Goal: Task Accomplishment & Management: Manage account settings

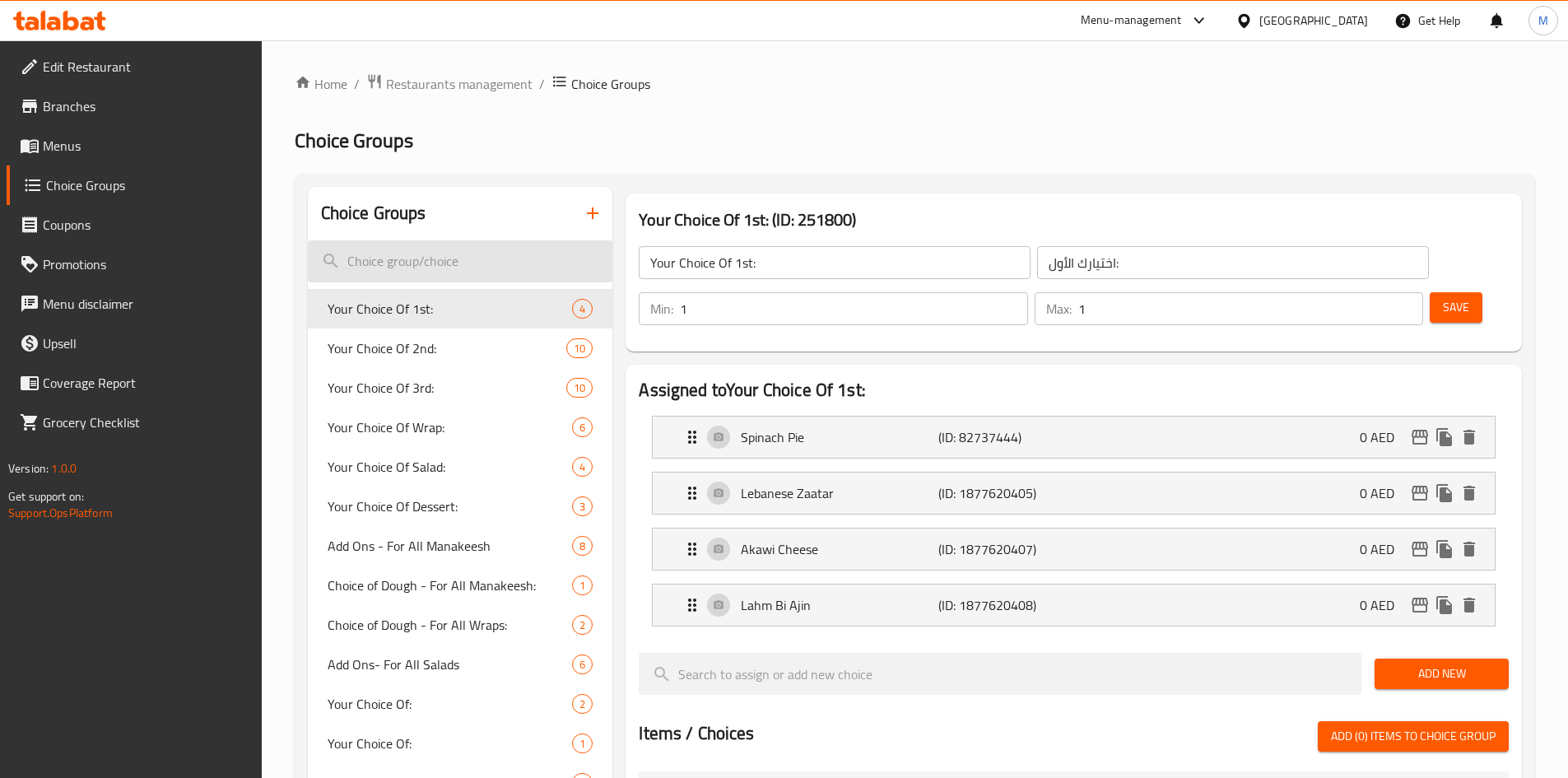
click at [434, 264] on input "search" at bounding box center [460, 261] width 305 height 42
paste input "Folding Choice:"
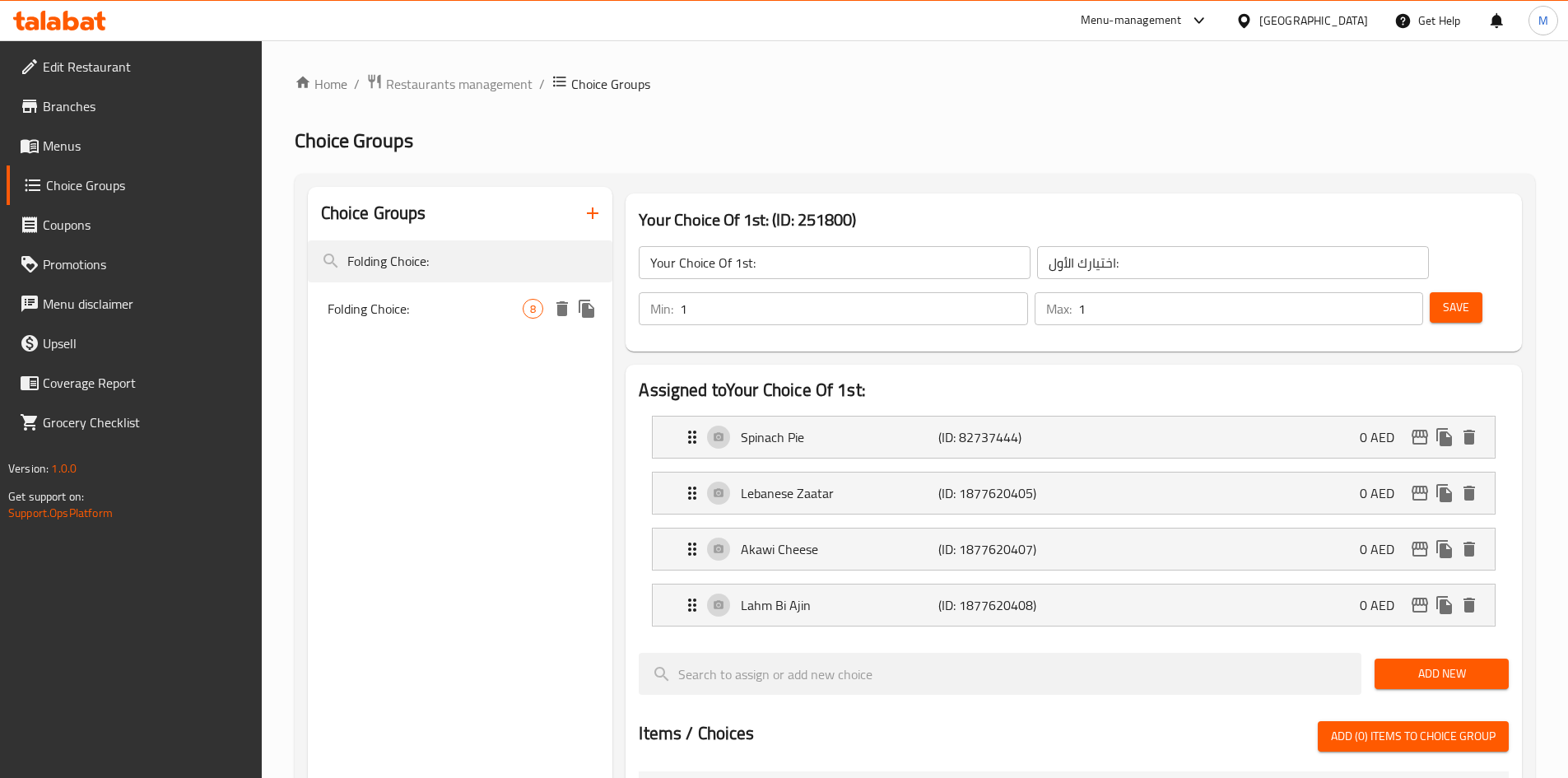
type input "Folding Choice:"
click at [454, 315] on span "Folding Choice:" at bounding box center [425, 309] width 196 height 19
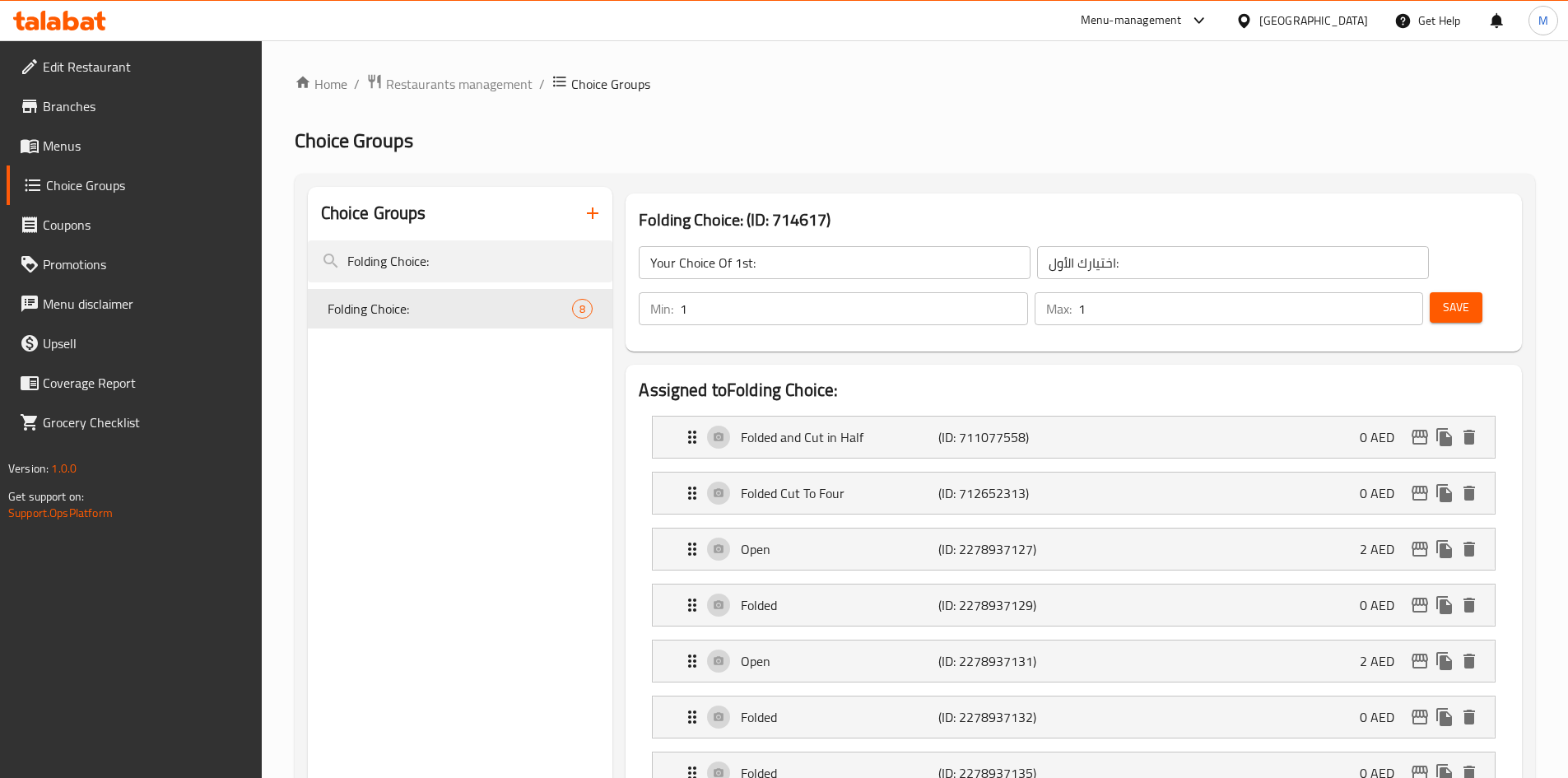
type input "Folding Choice:"
type input "اختيار الطي:"
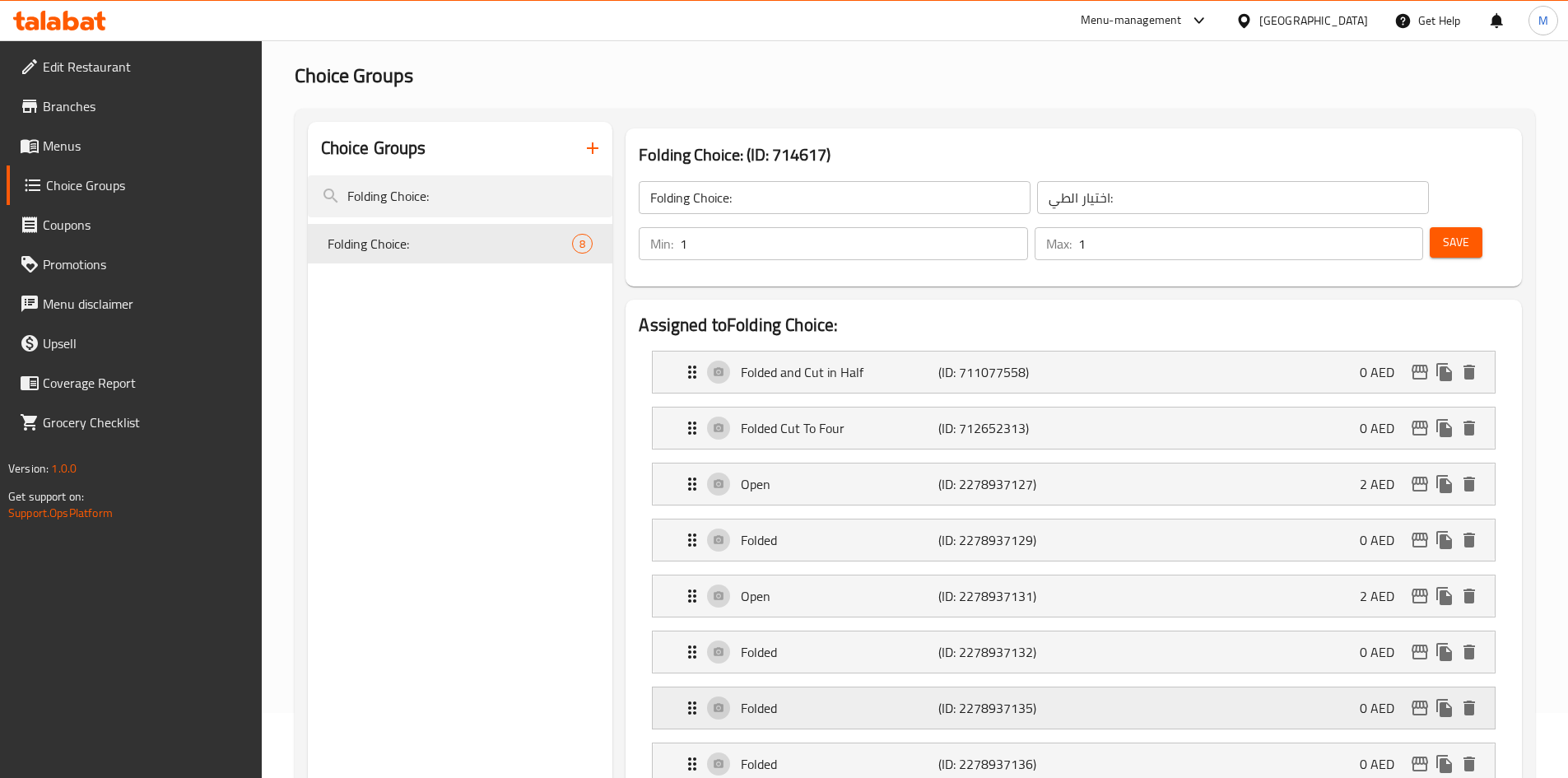
scroll to position [165, 0]
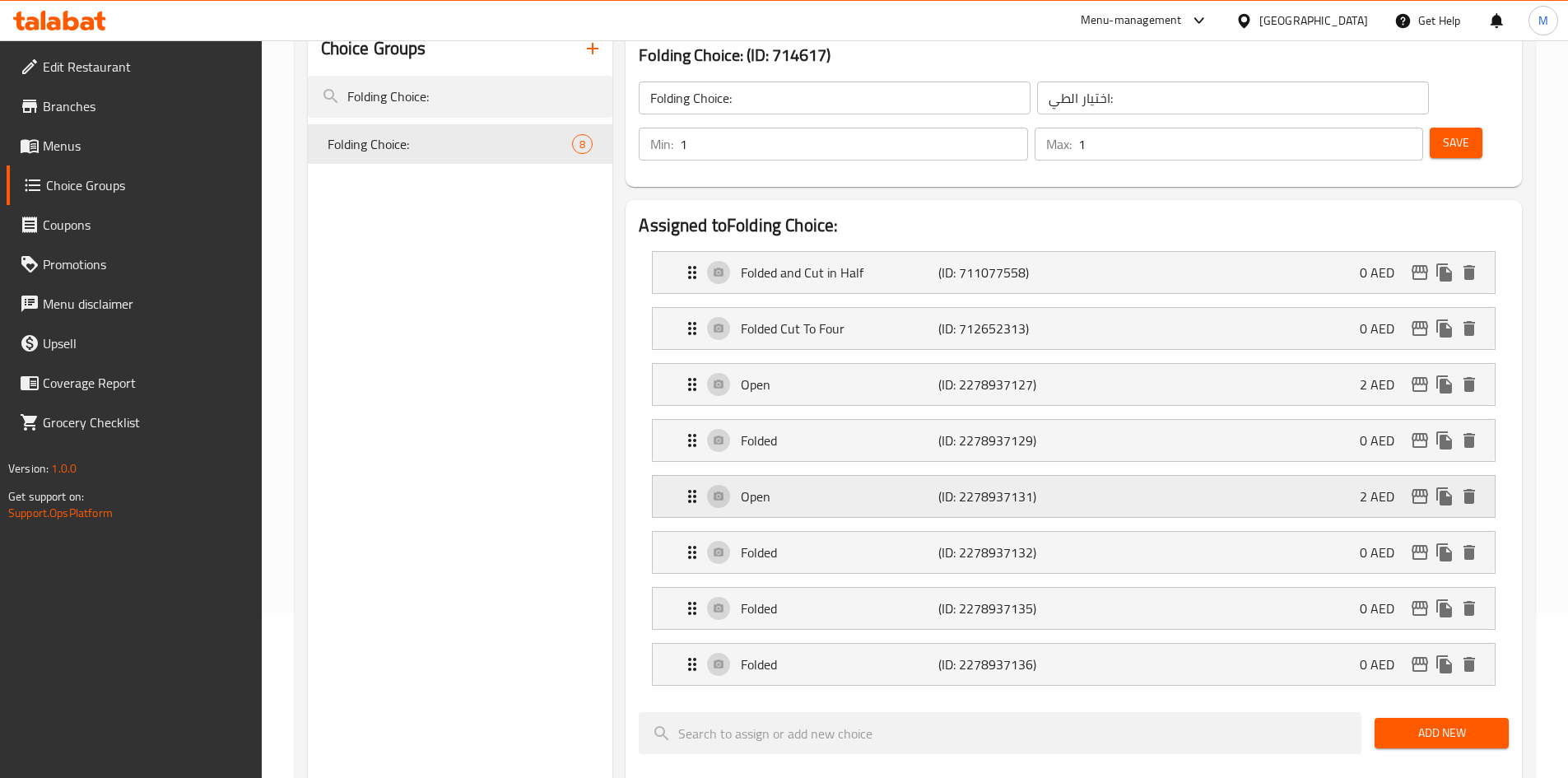
click at [893, 486] on p "Open" at bounding box center [839, 496] width 197 height 19
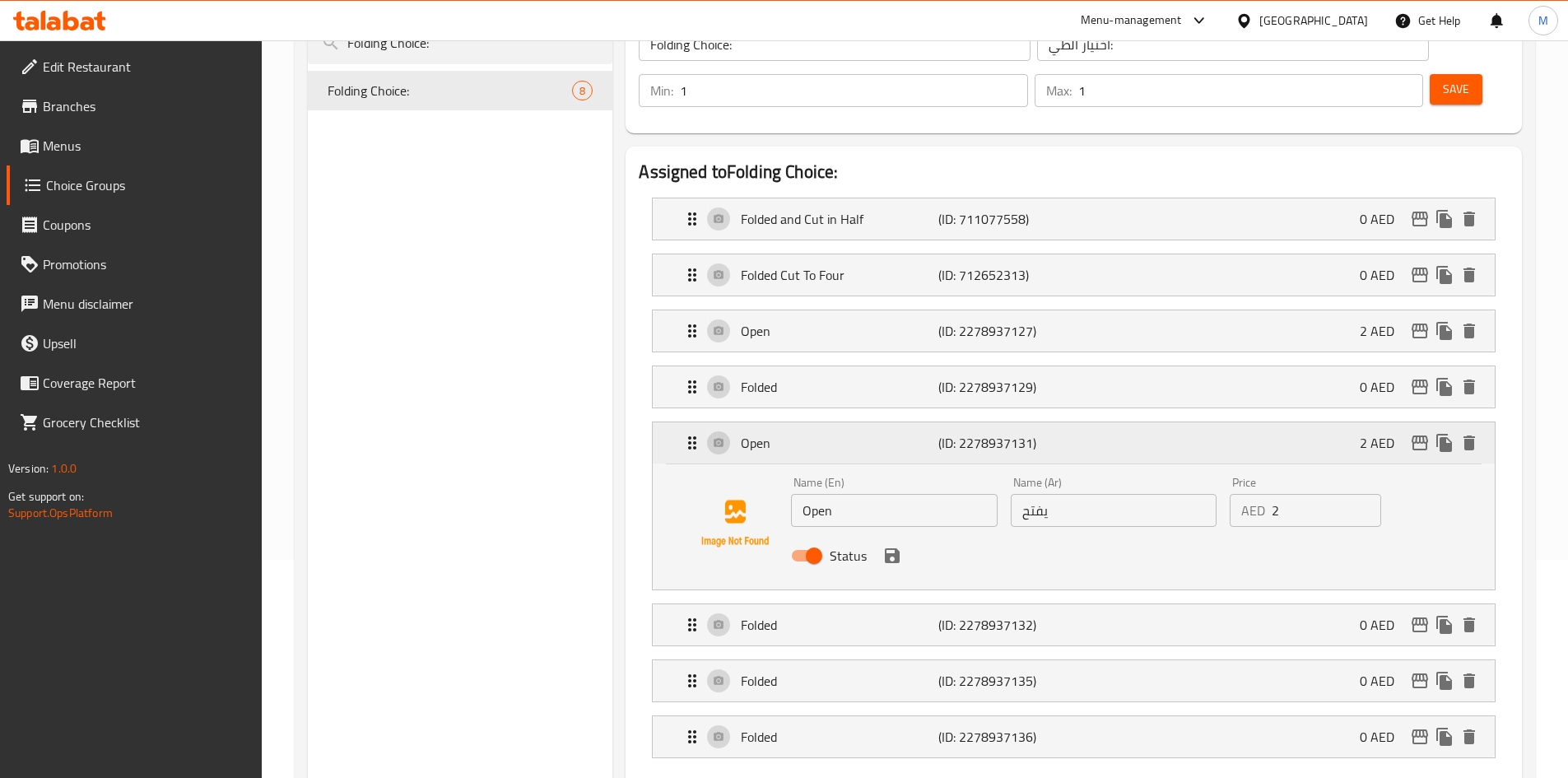
scroll to position [247, 0]
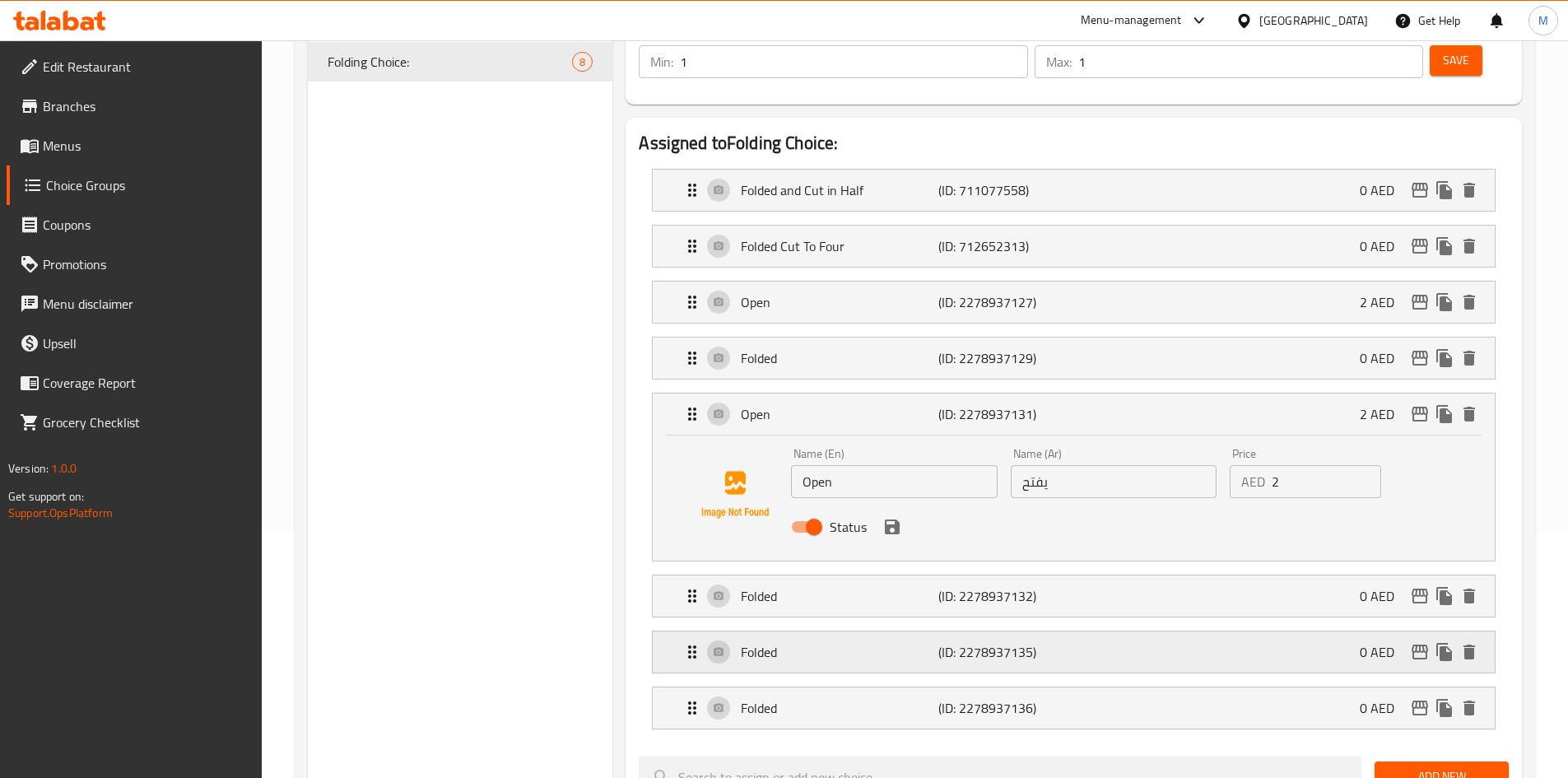
click at [1068, 642] on p "(ID: 2278937135)" at bounding box center [1004, 652] width 131 height 19
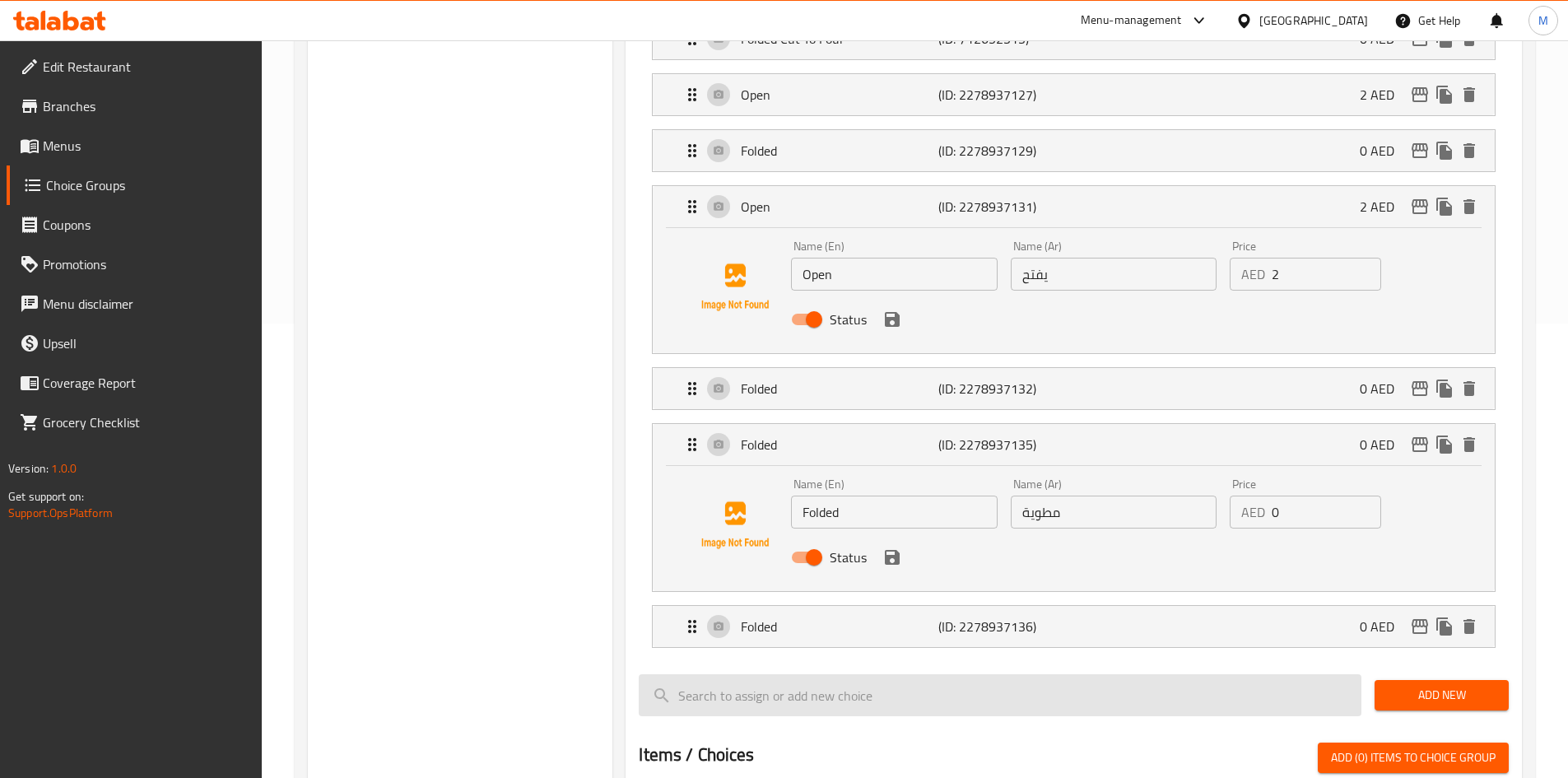
scroll to position [494, 0]
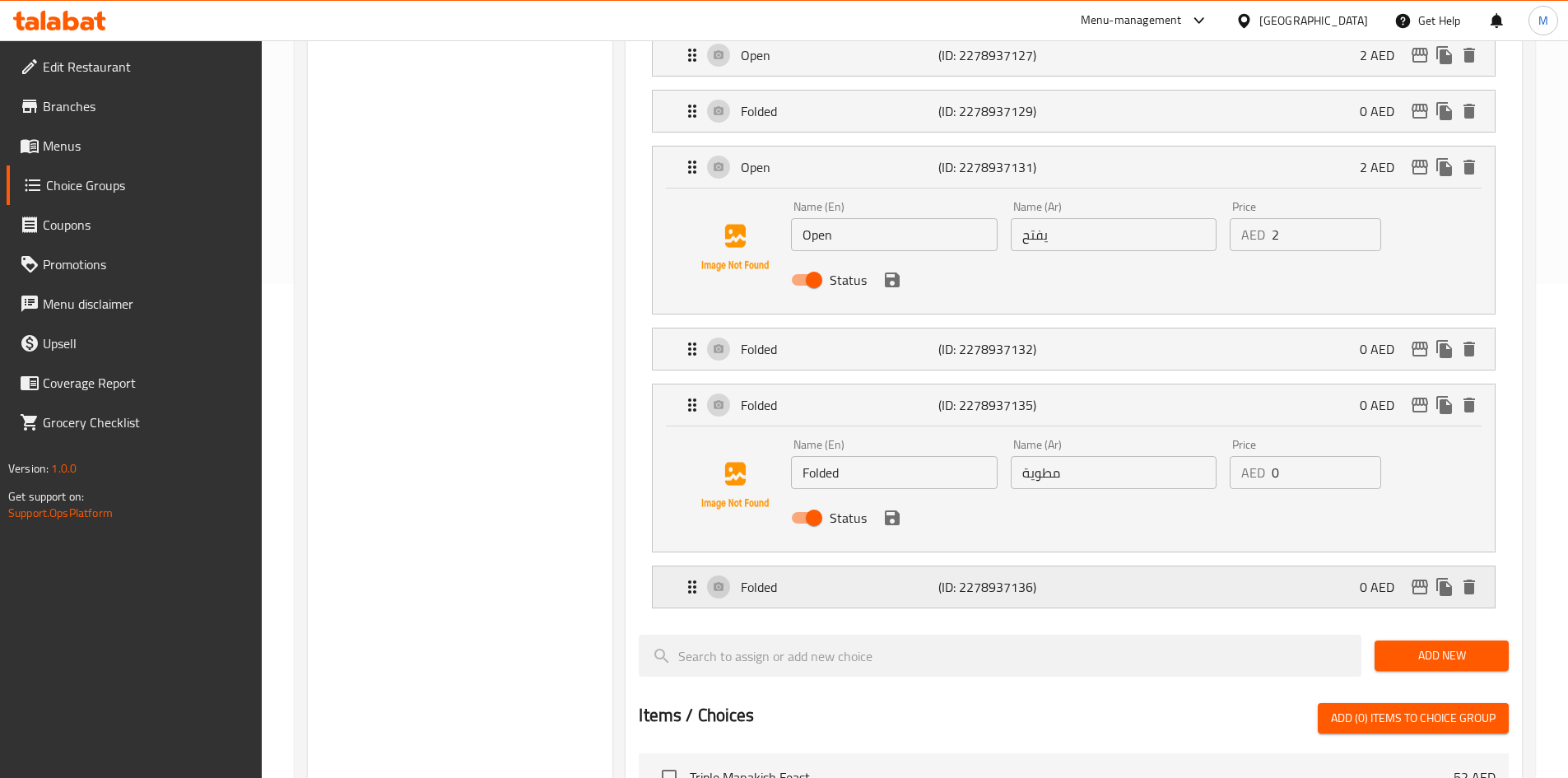
click at [1086, 567] on div "Folded (ID: 2278937136) 0 AED" at bounding box center [1078, 587] width 792 height 42
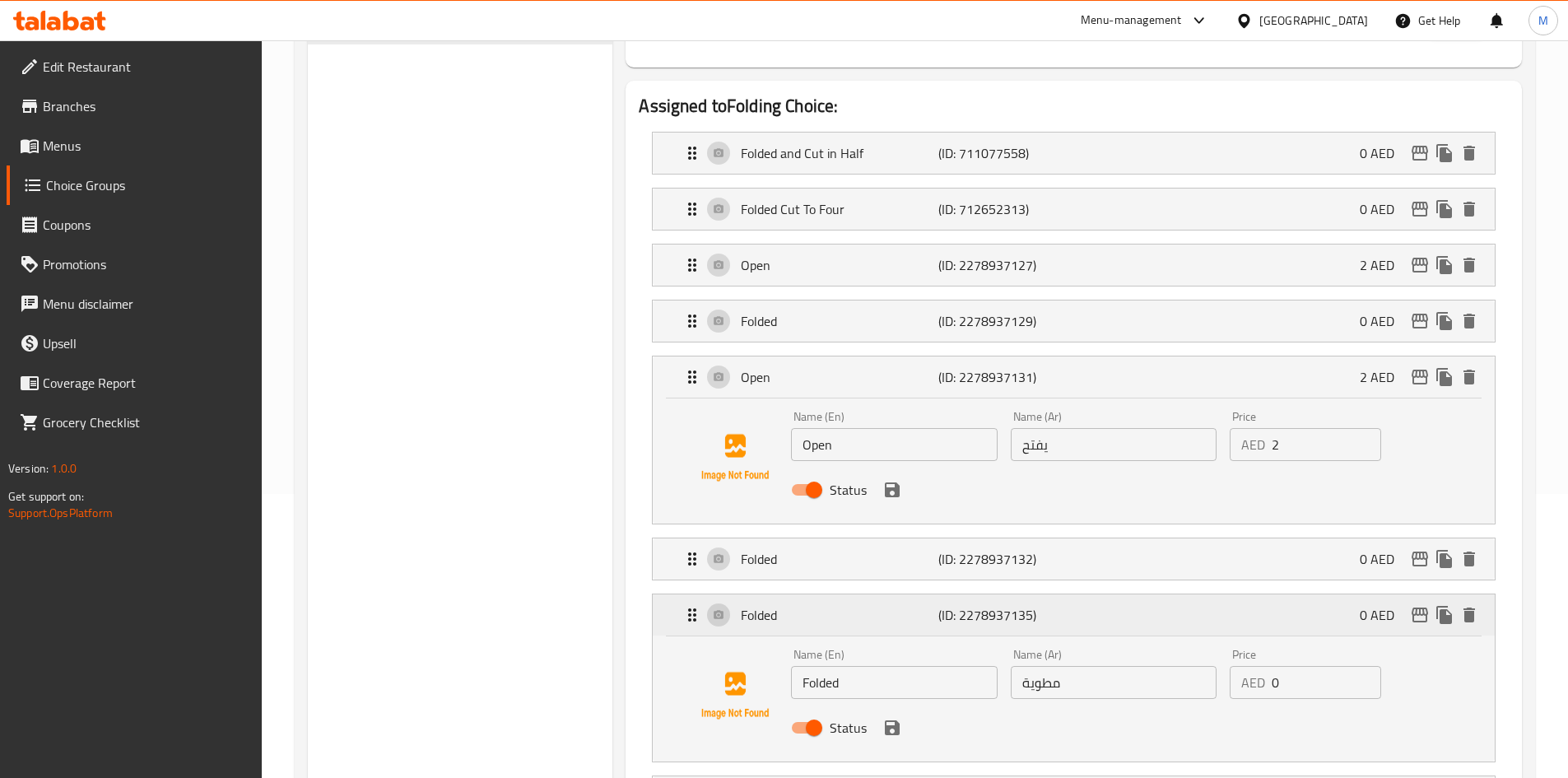
scroll to position [247, 0]
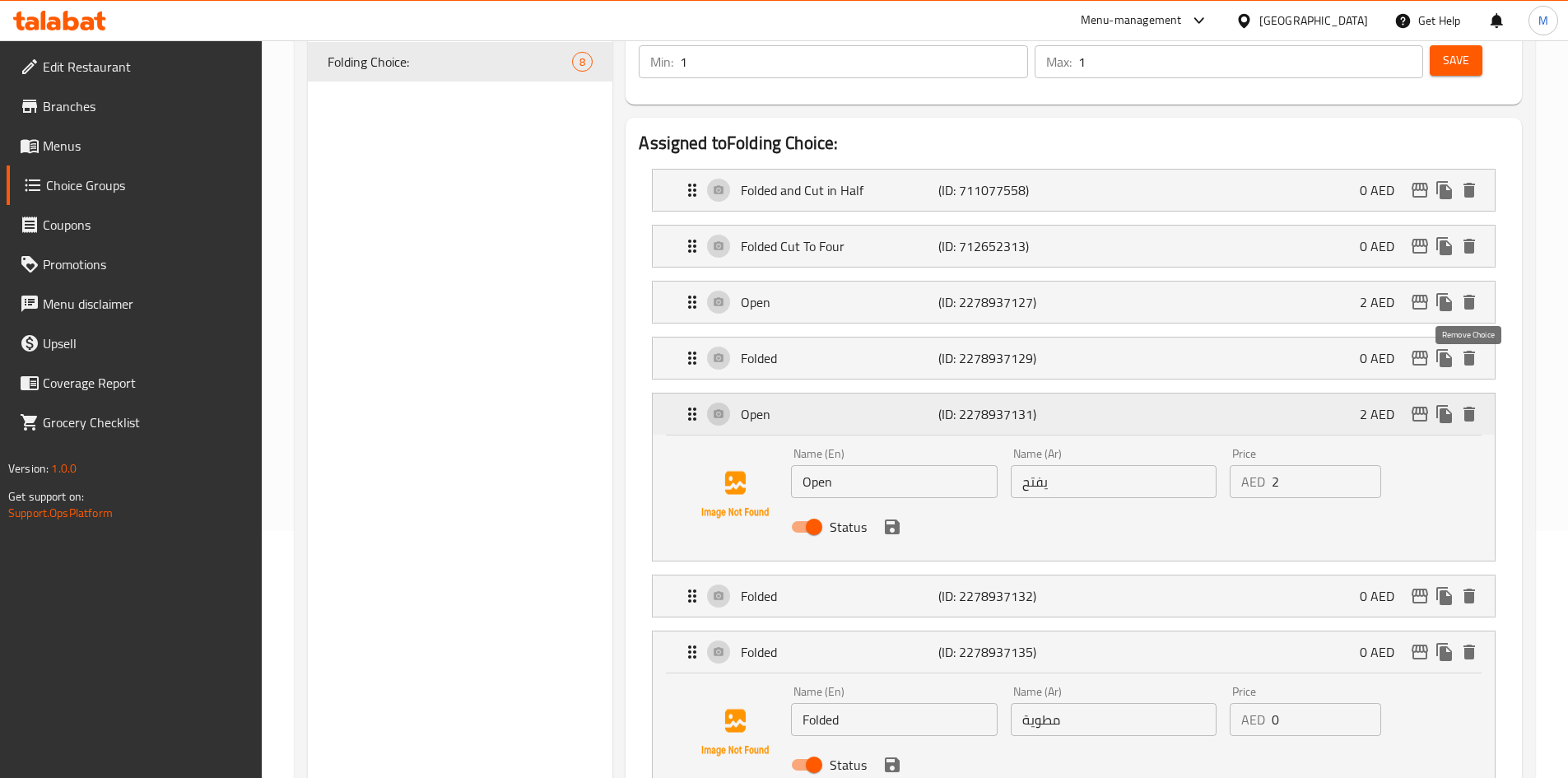
click at [1468, 406] on icon "delete" at bounding box center [1469, 413] width 12 height 14
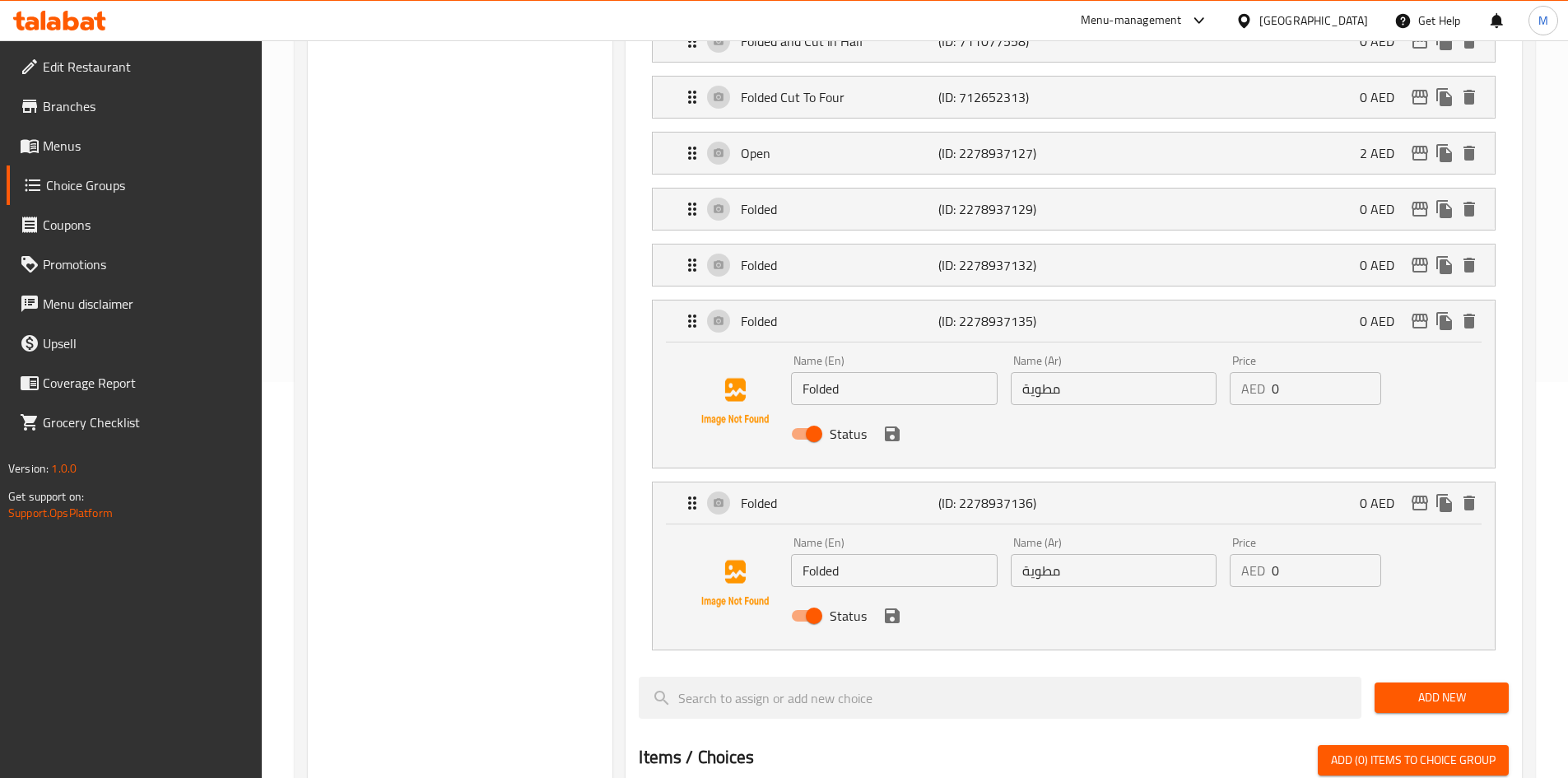
scroll to position [411, 0]
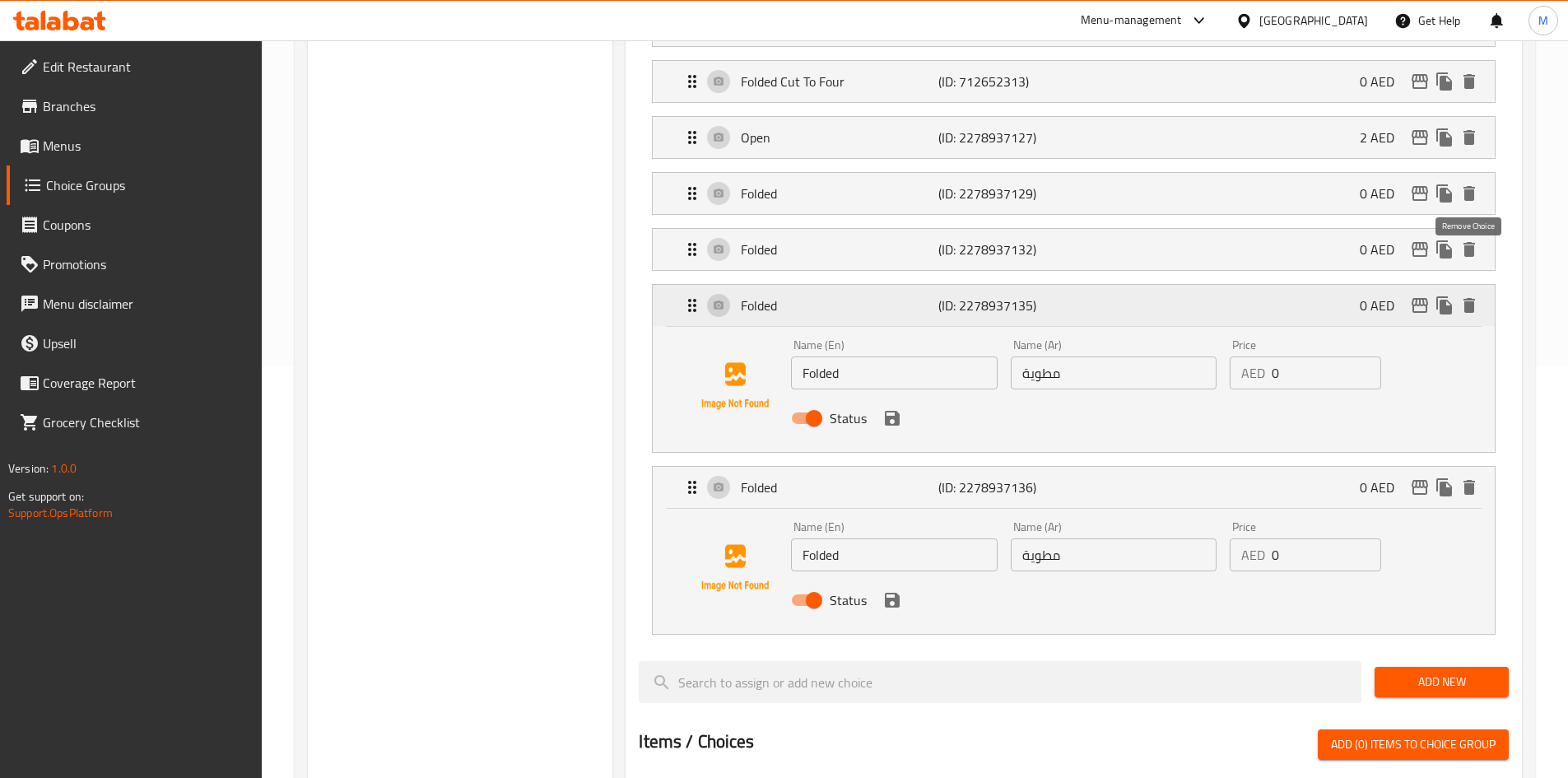
click at [1470, 298] on icon "delete" at bounding box center [1469, 305] width 12 height 14
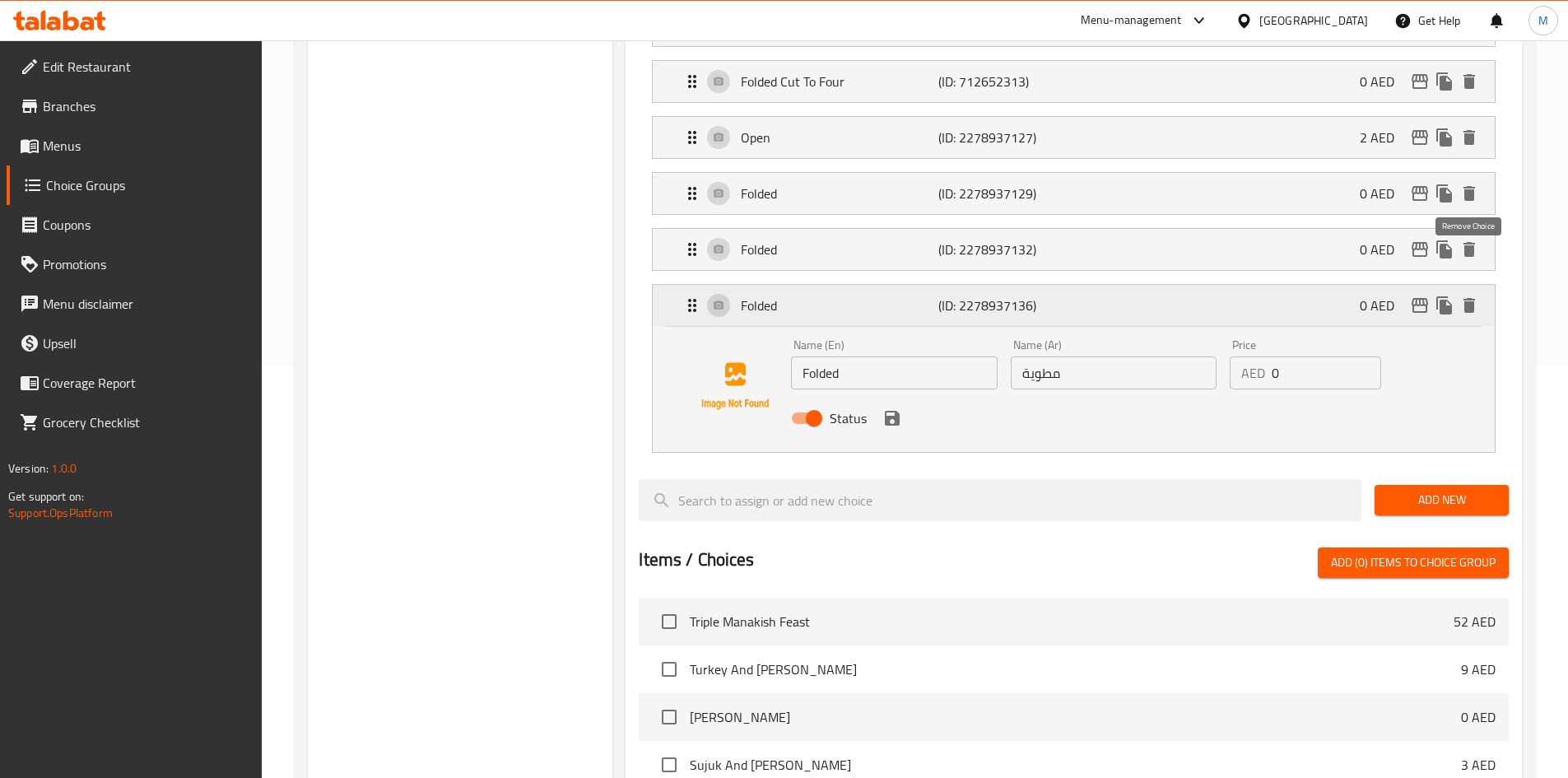
click at [1465, 298] on icon "delete" at bounding box center [1469, 305] width 12 height 14
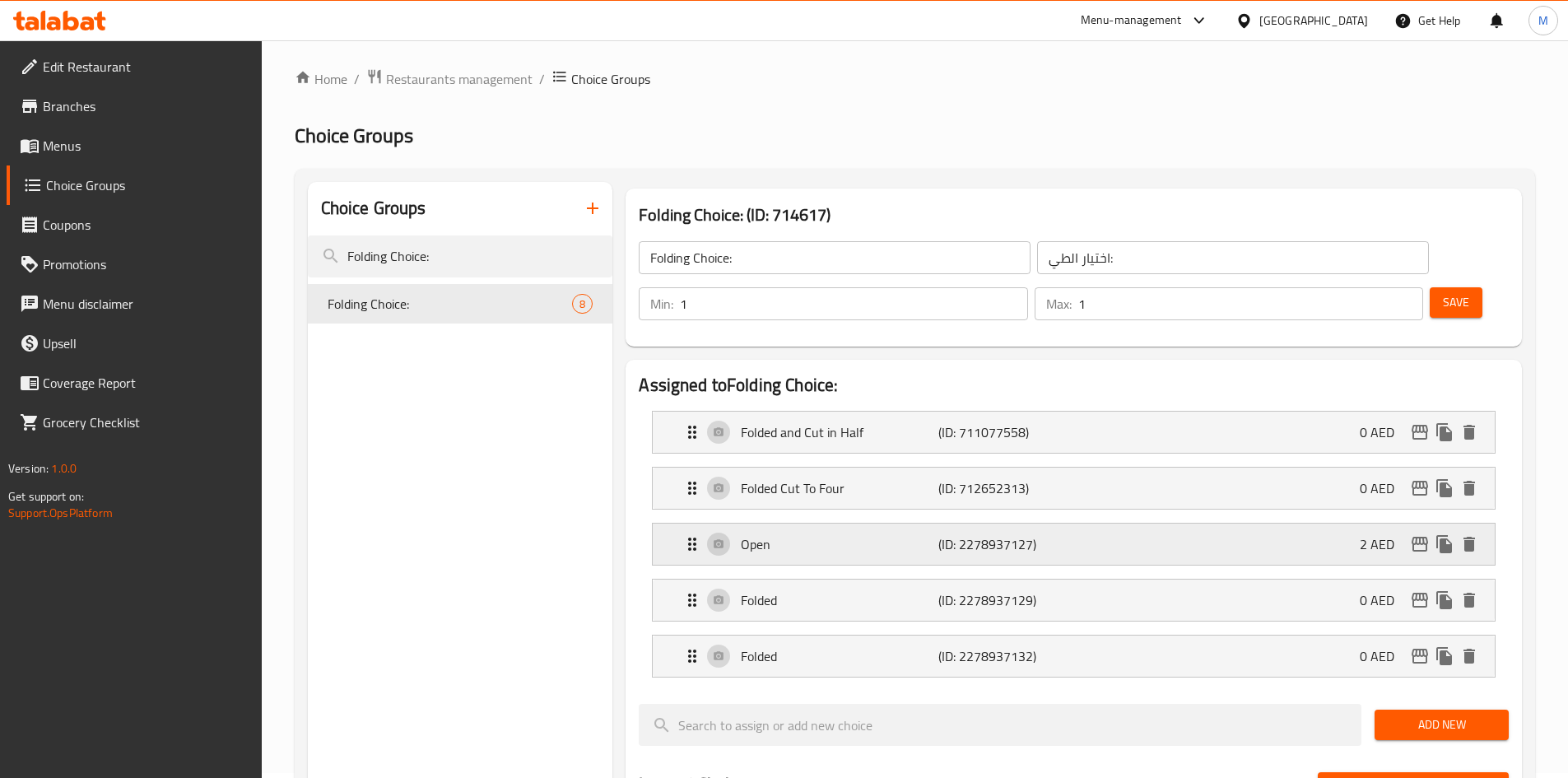
scroll to position [0, 0]
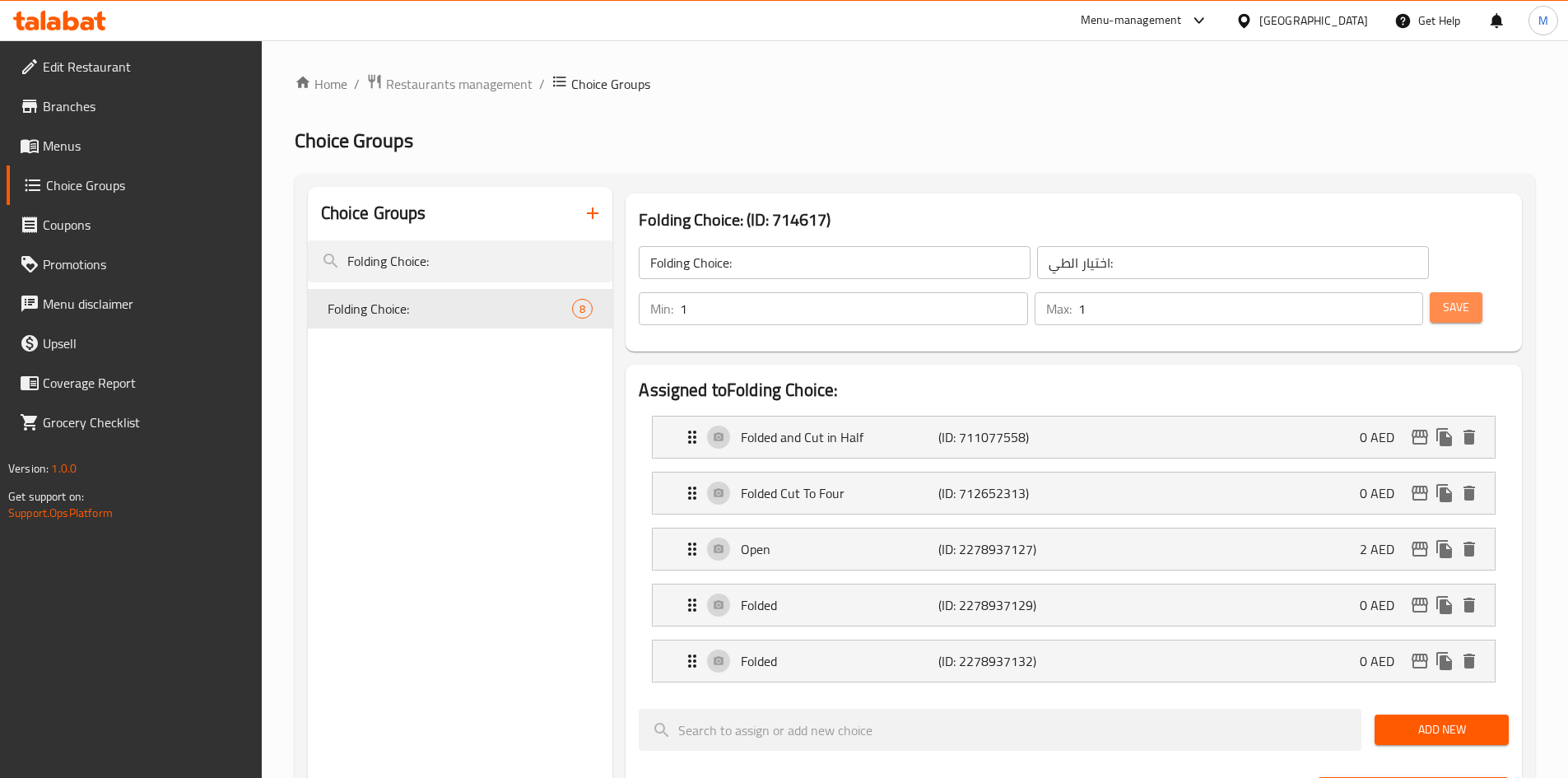
click at [1443, 297] on span "Save" at bounding box center [1455, 307] width 26 height 20
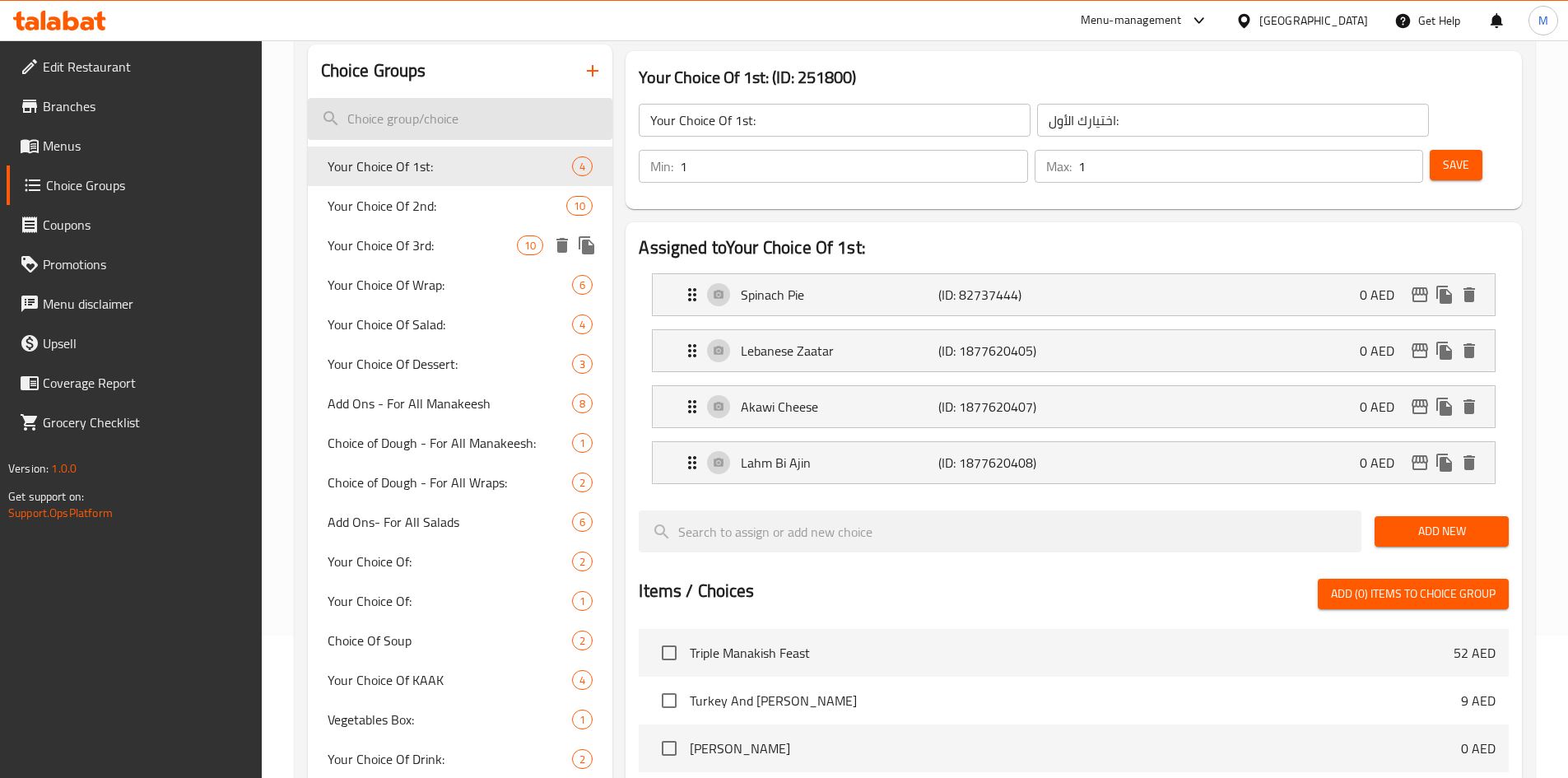
scroll to position [82, 0]
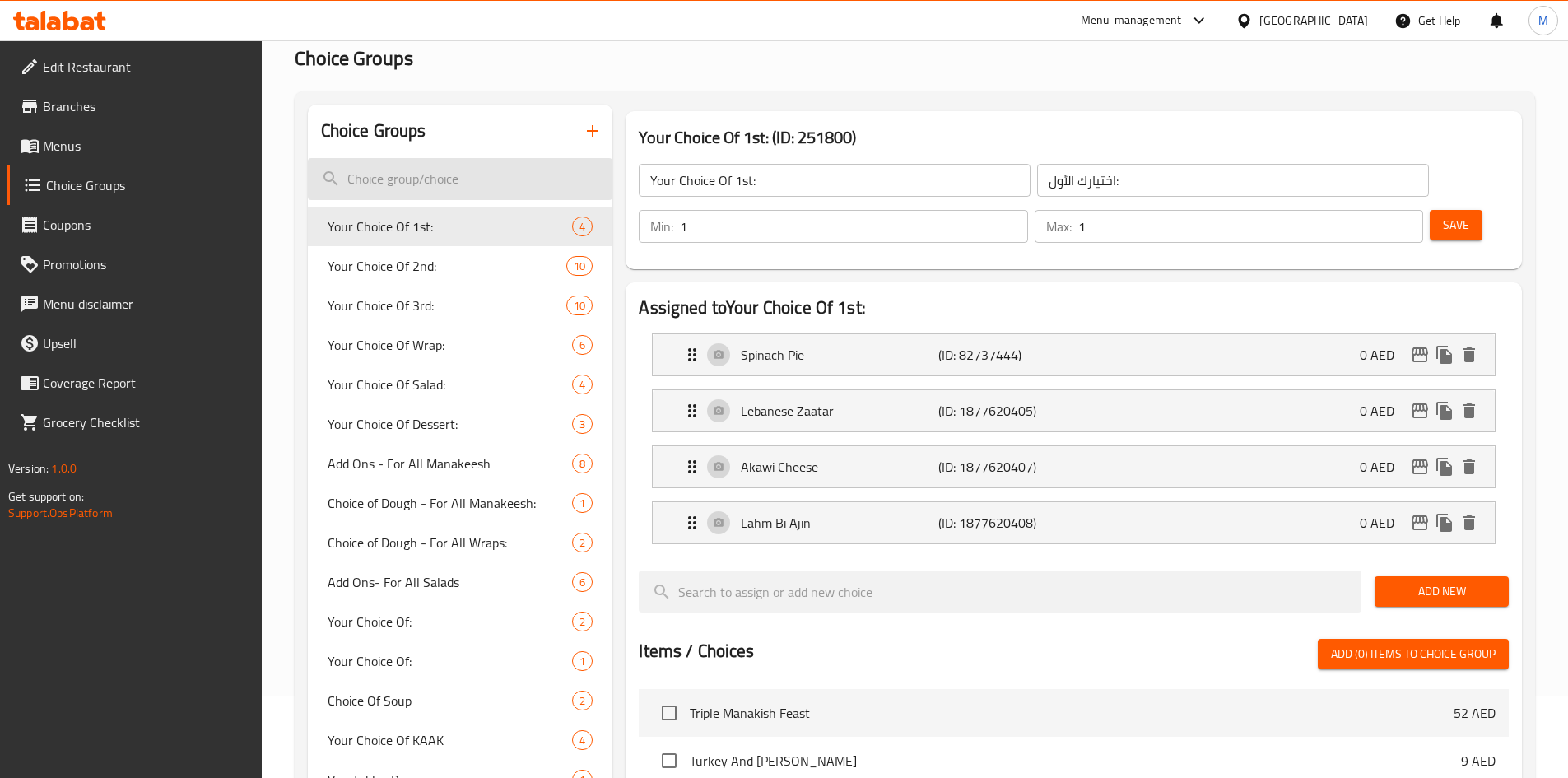
click at [433, 181] on input "search" at bounding box center [460, 179] width 305 height 42
paste input "Folding Choice:"
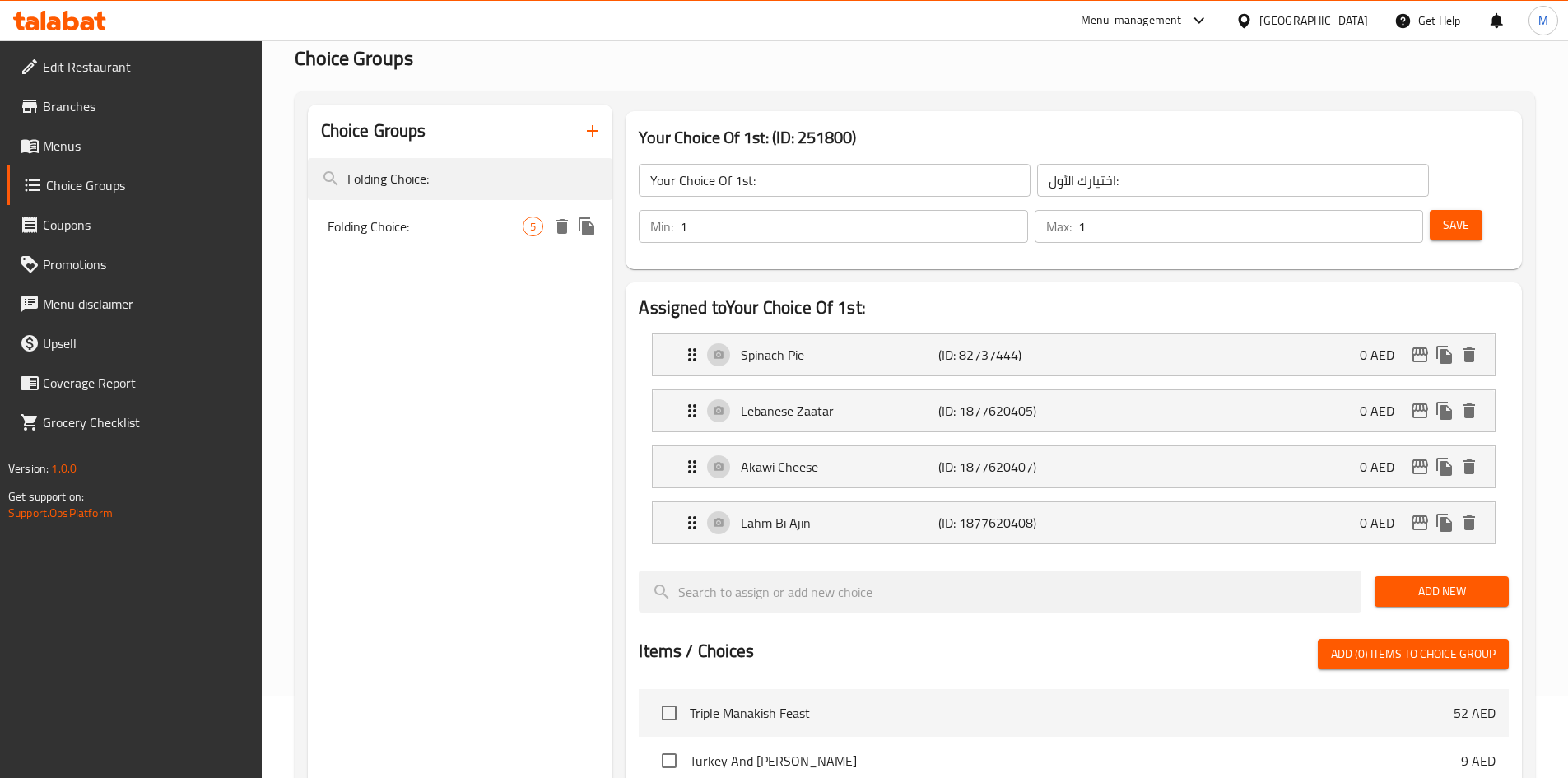
type input "Folding Choice:"
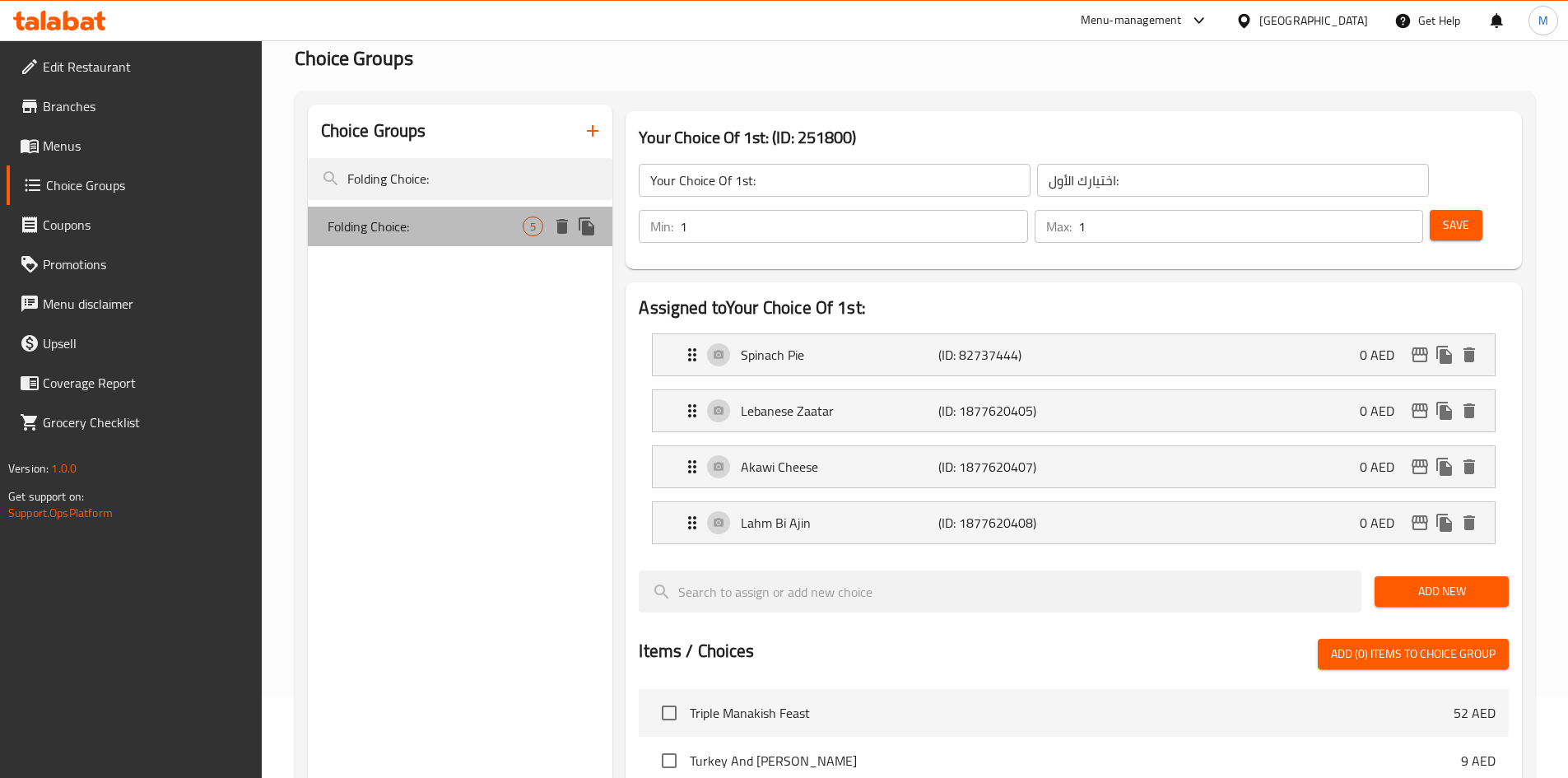
click at [375, 226] on span "Folding Choice:" at bounding box center [425, 226] width 196 height 19
type input "Folding Choice:"
type input "اختيار الطي:"
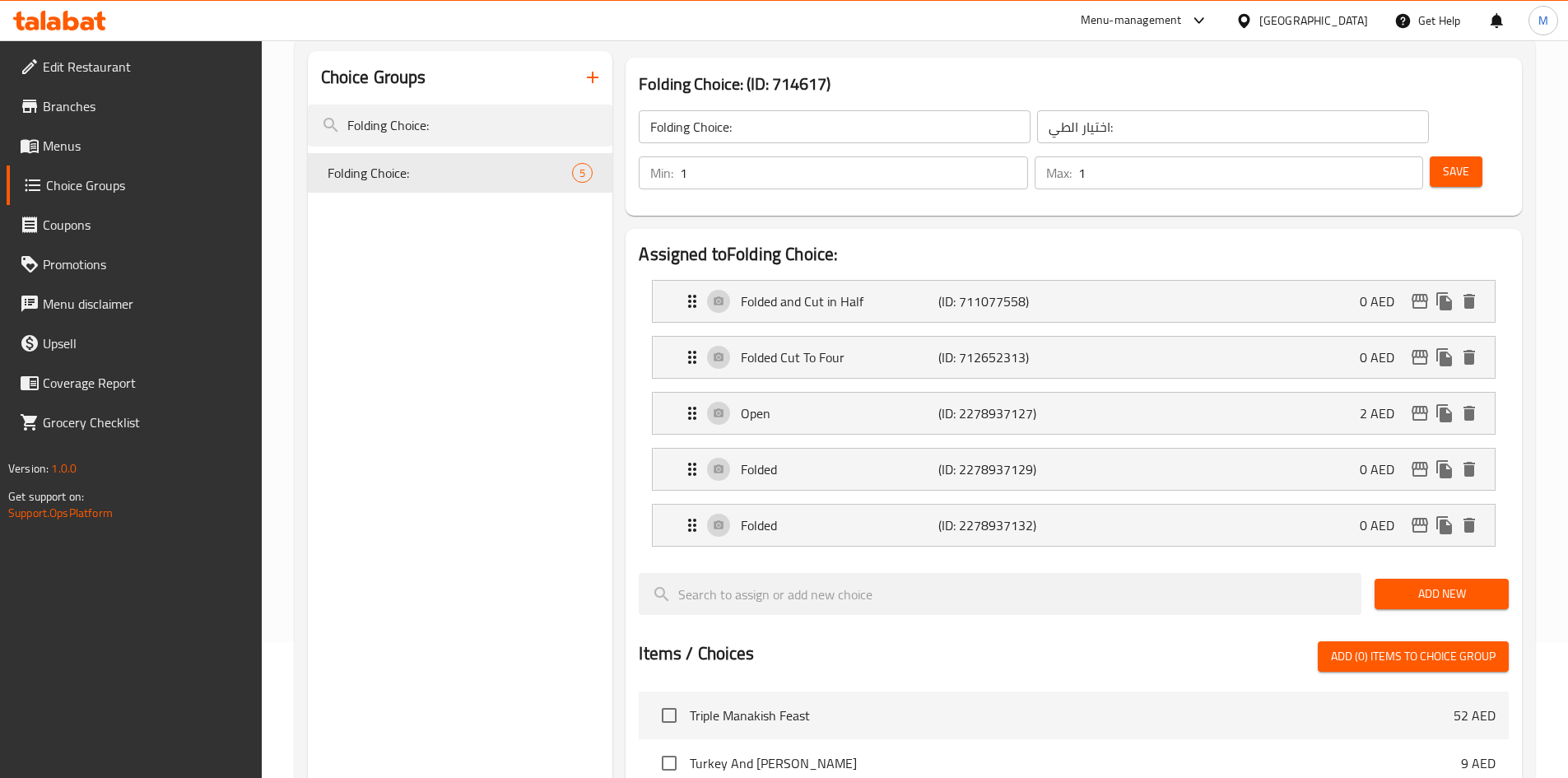
scroll to position [165, 0]
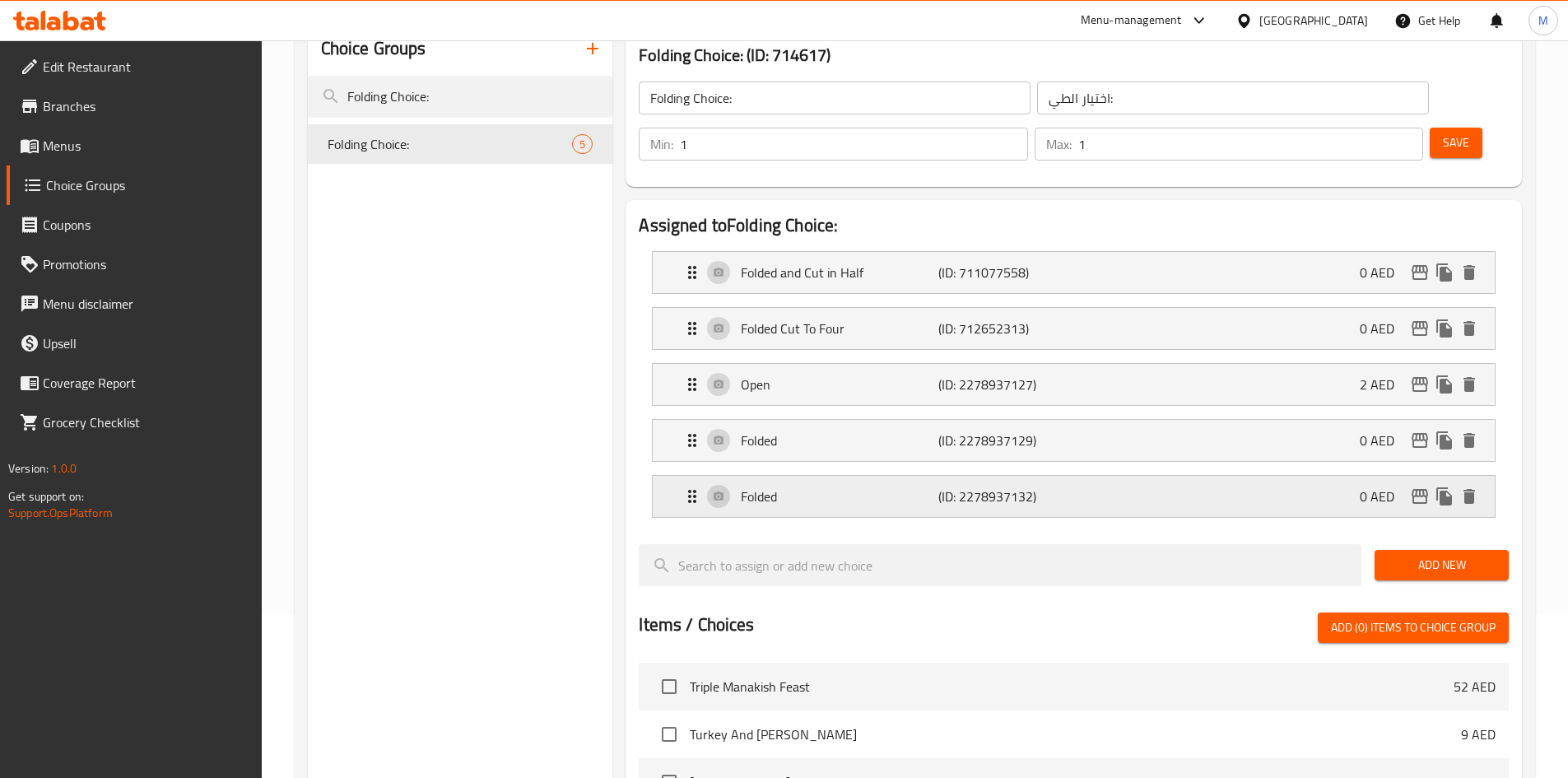
click at [880, 486] on p "Folded" at bounding box center [839, 496] width 197 height 19
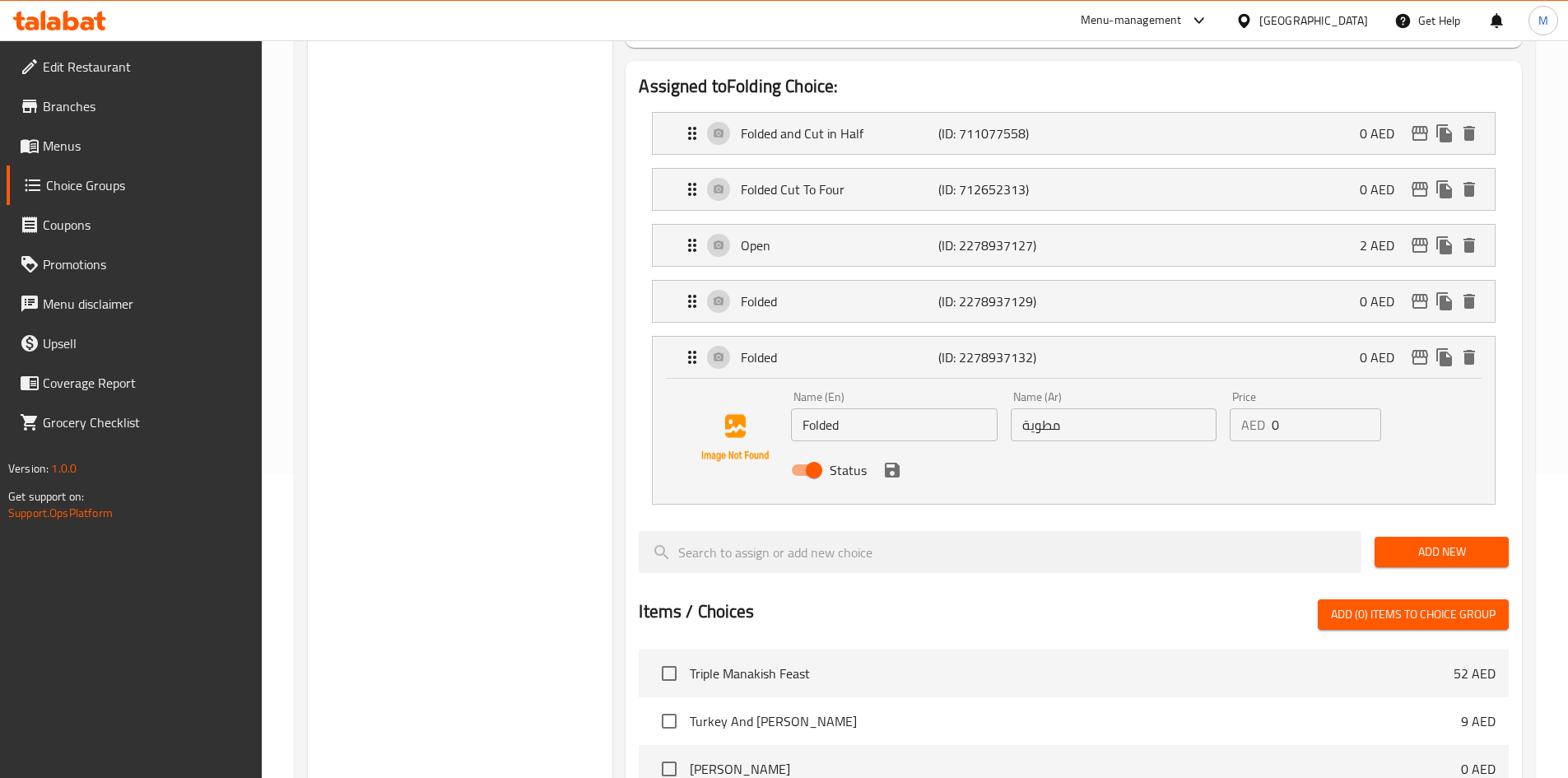
scroll to position [329, 0]
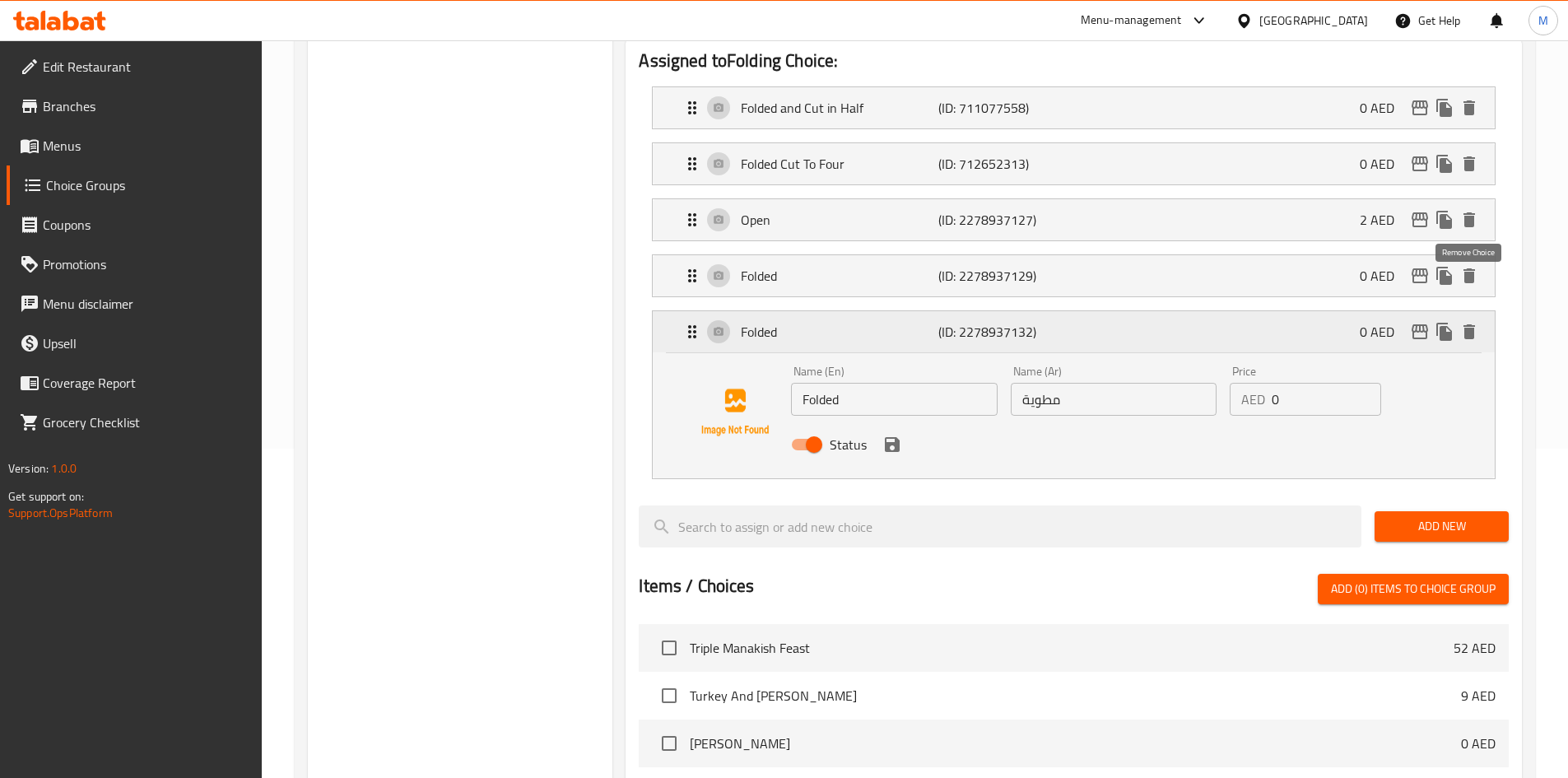
click at [1471, 324] on icon "delete" at bounding box center [1469, 331] width 12 height 14
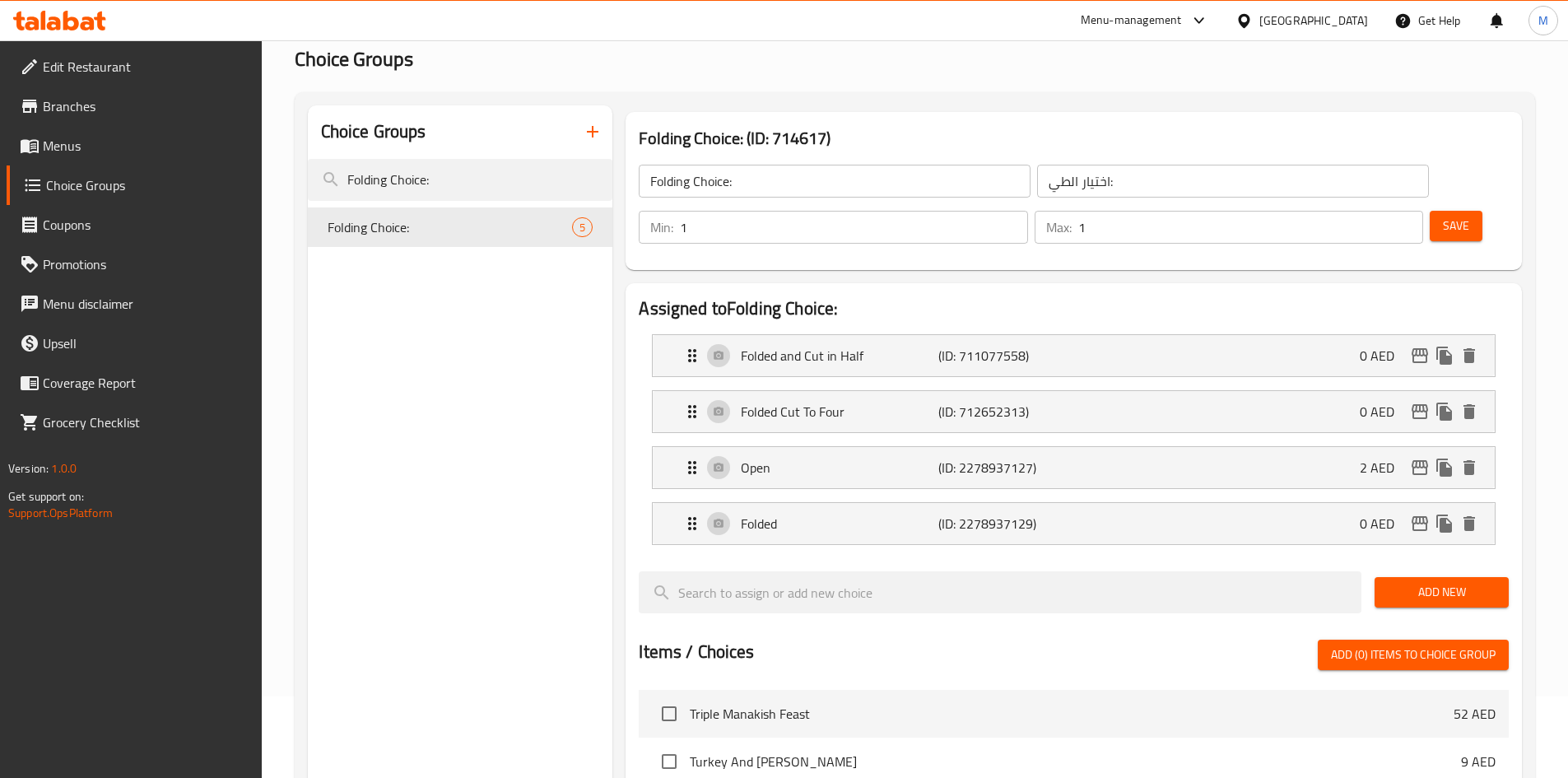
scroll to position [0, 0]
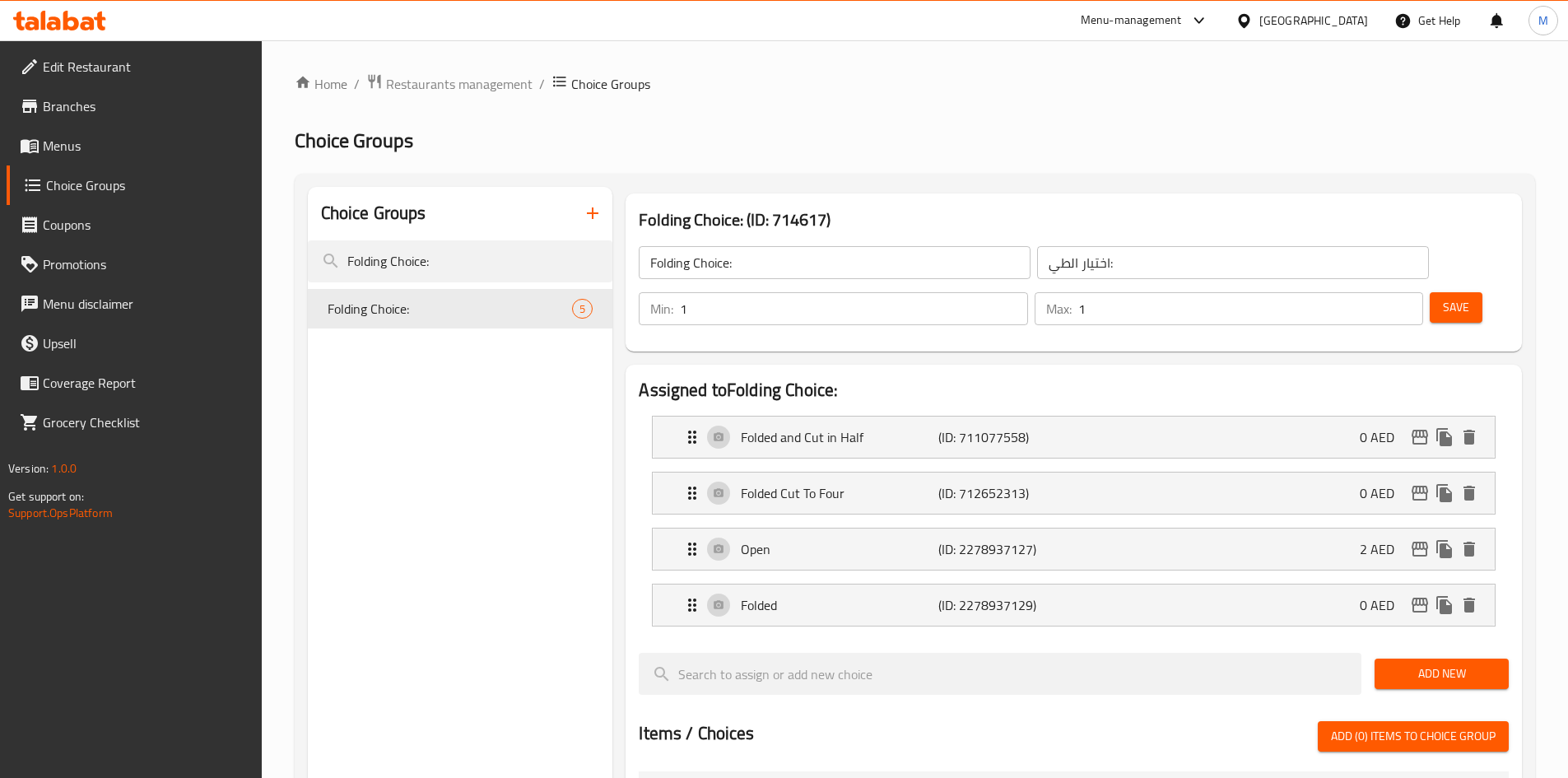
click at [1443, 297] on span "Save" at bounding box center [1455, 307] width 26 height 20
click at [47, 19] on icon at bounding box center [60, 20] width 93 height 19
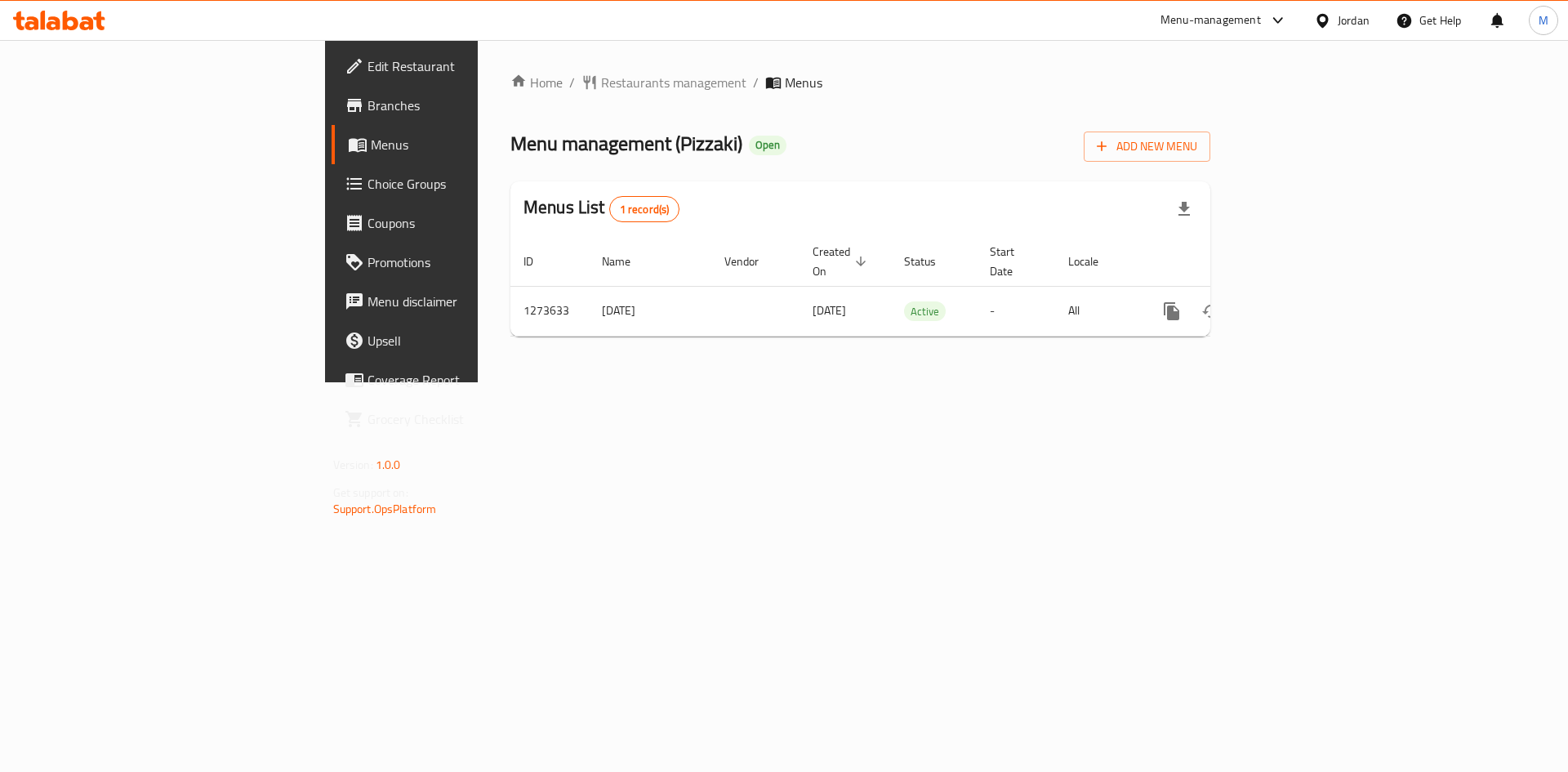
click at [368, 183] on span "Choice Groups" at bounding box center [471, 184] width 207 height 19
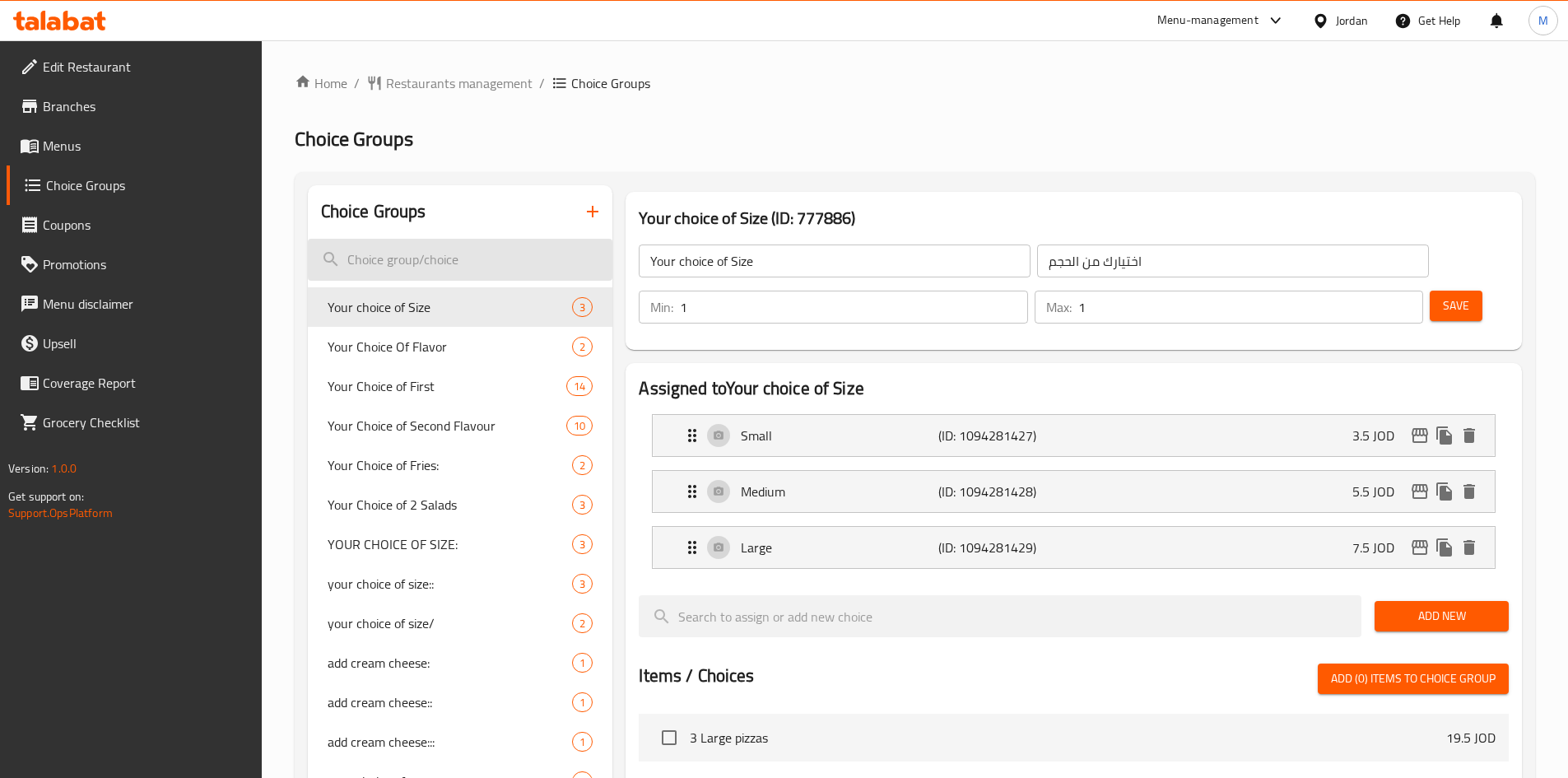
click at [452, 250] on input "search" at bounding box center [460, 259] width 305 height 42
paste input "Your Choice of Second Flavour"
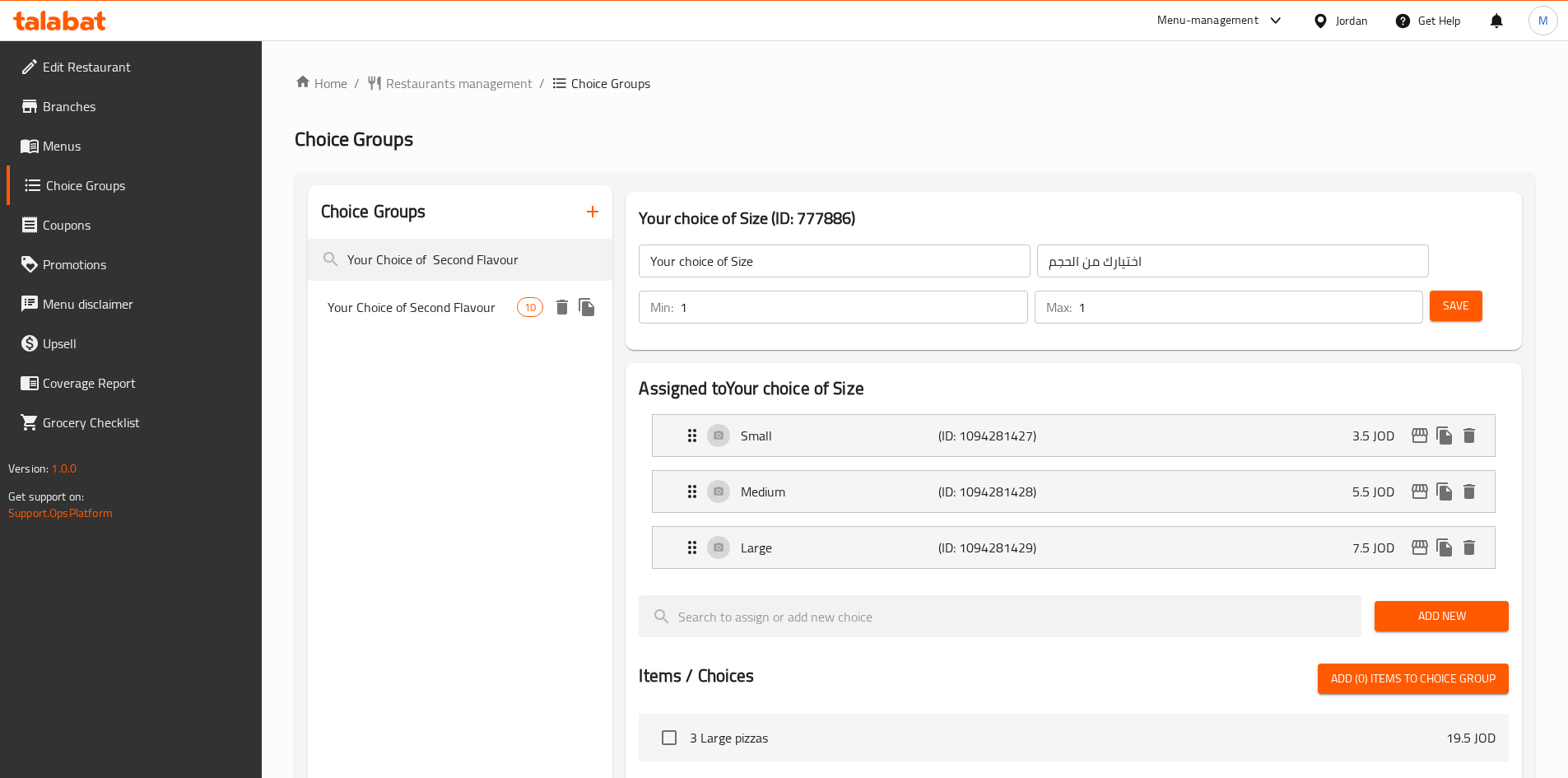
type input "Your Choice of Second Flavour"
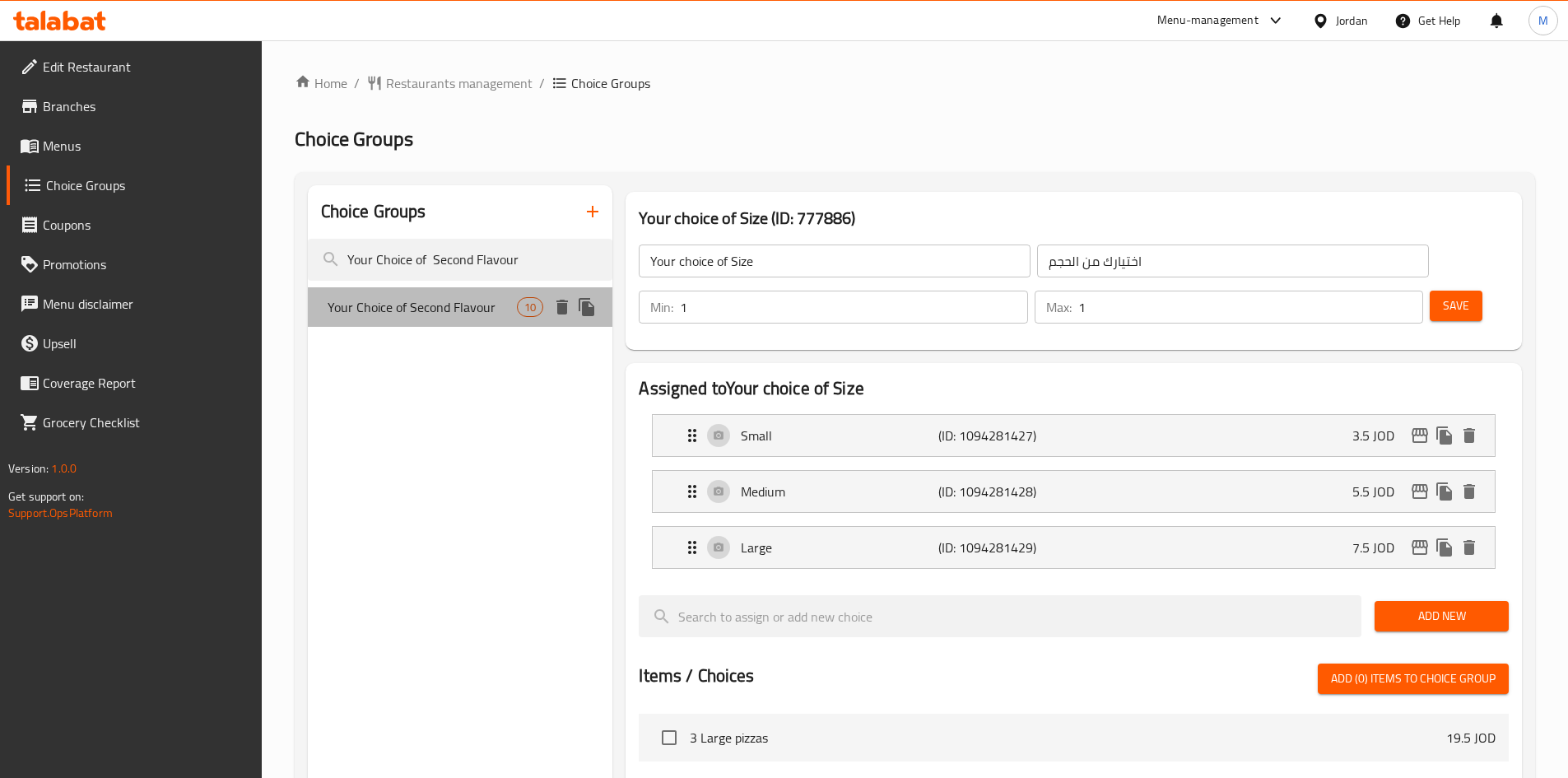
click at [488, 307] on span "Your Choice of Second Flavour" at bounding box center [422, 307] width 190 height 19
type input "Your Choice of Second Flavour"
type input "اختيارك من النكهة الثانية"
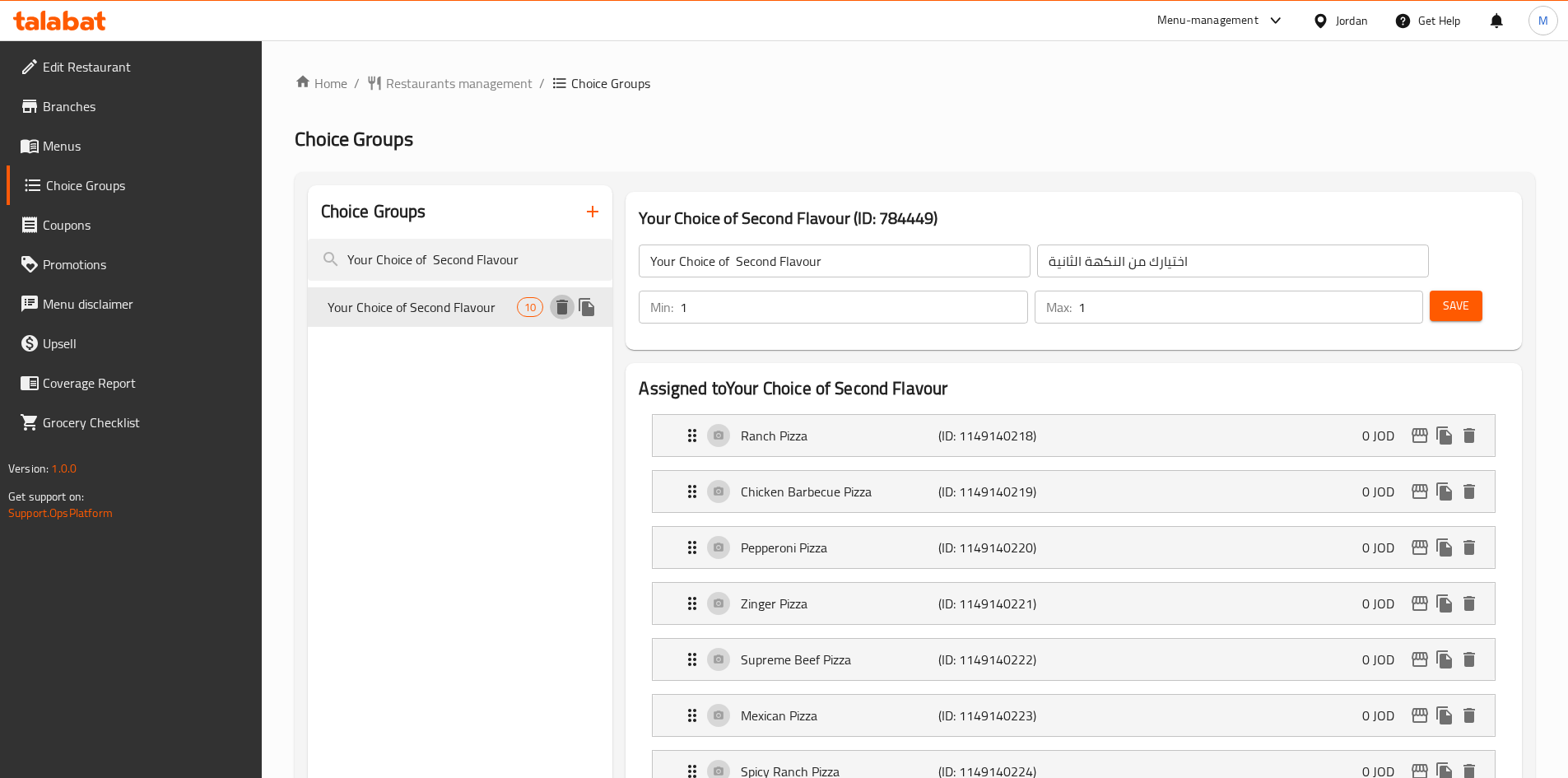
click at [562, 311] on icon "delete" at bounding box center [563, 306] width 12 height 14
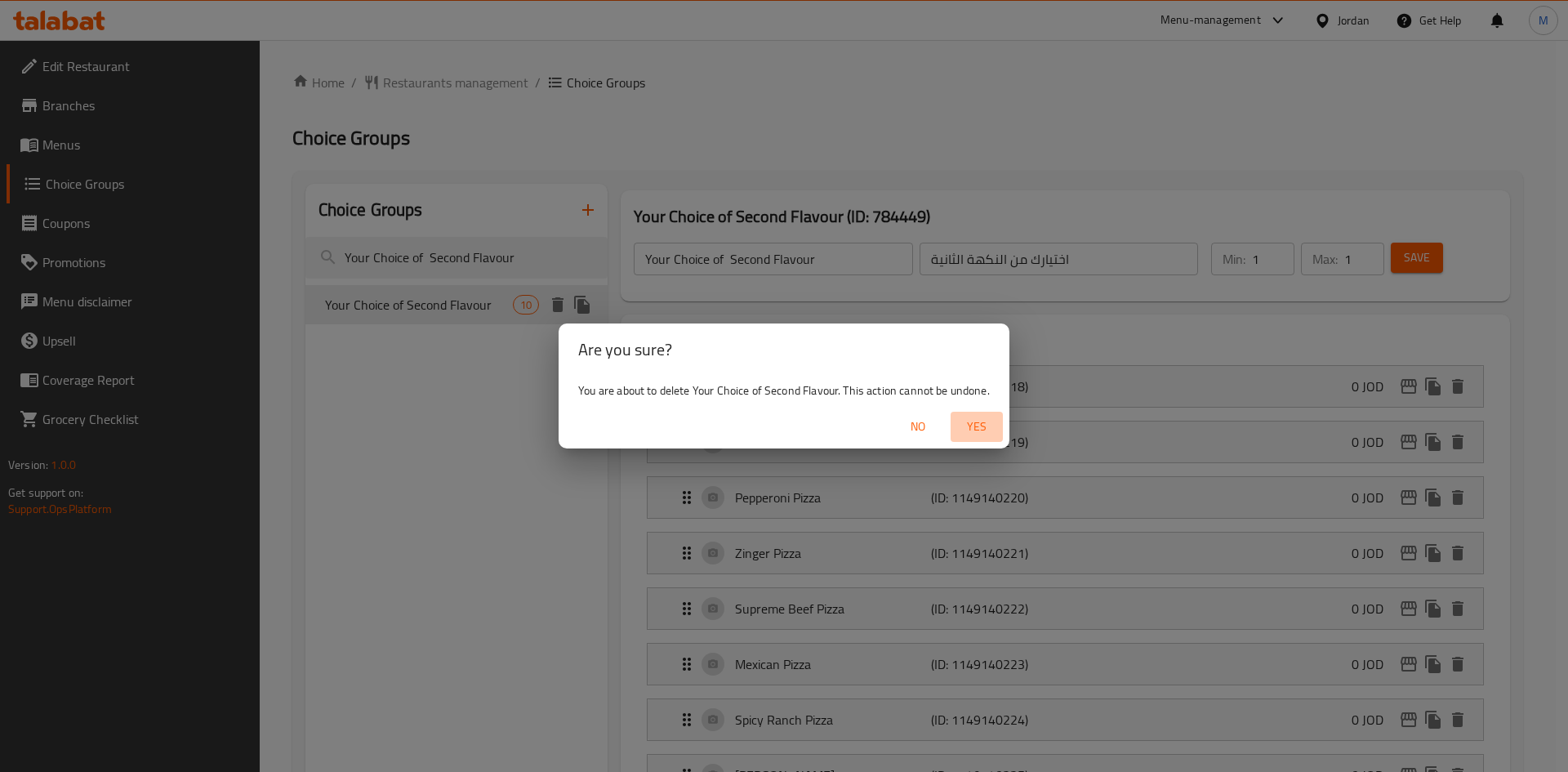
click at [989, 424] on span "Yes" at bounding box center [977, 426] width 39 height 20
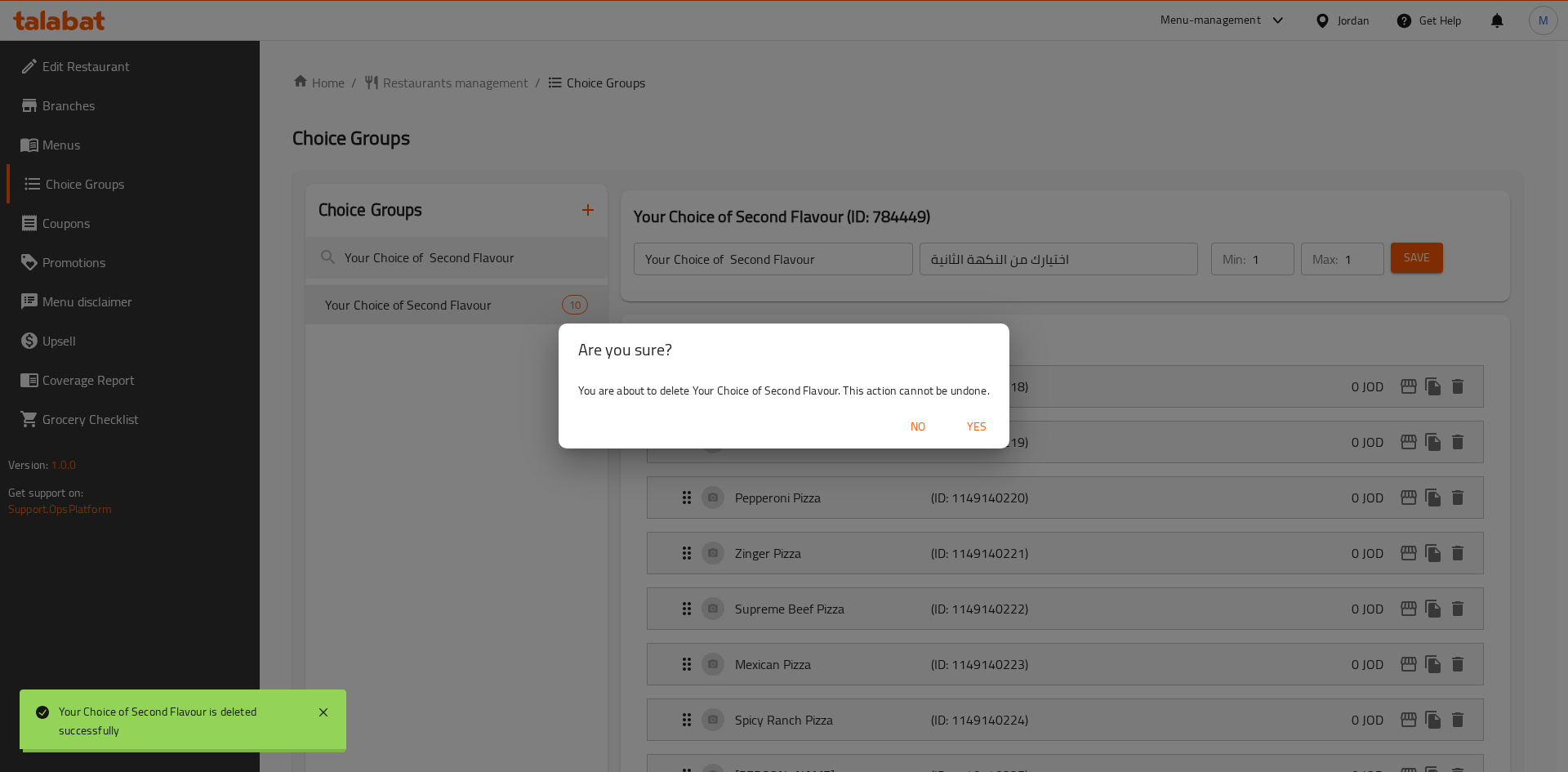
type input "Your choice of Size"
type input "اختيارك من الحجم"
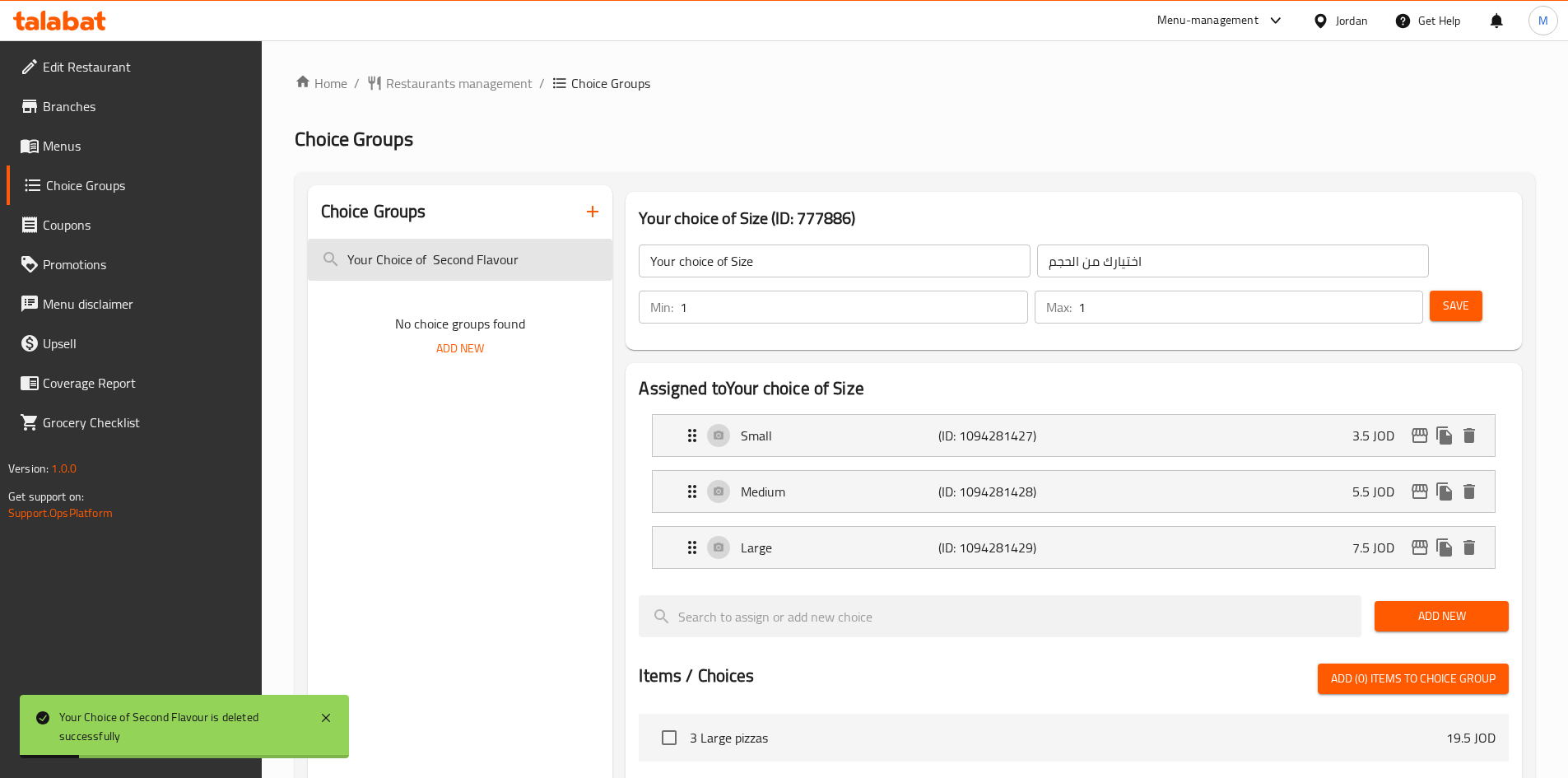
click at [447, 261] on input "Your Choice of Second Flavour" at bounding box center [460, 259] width 305 height 42
paste input "Thir"
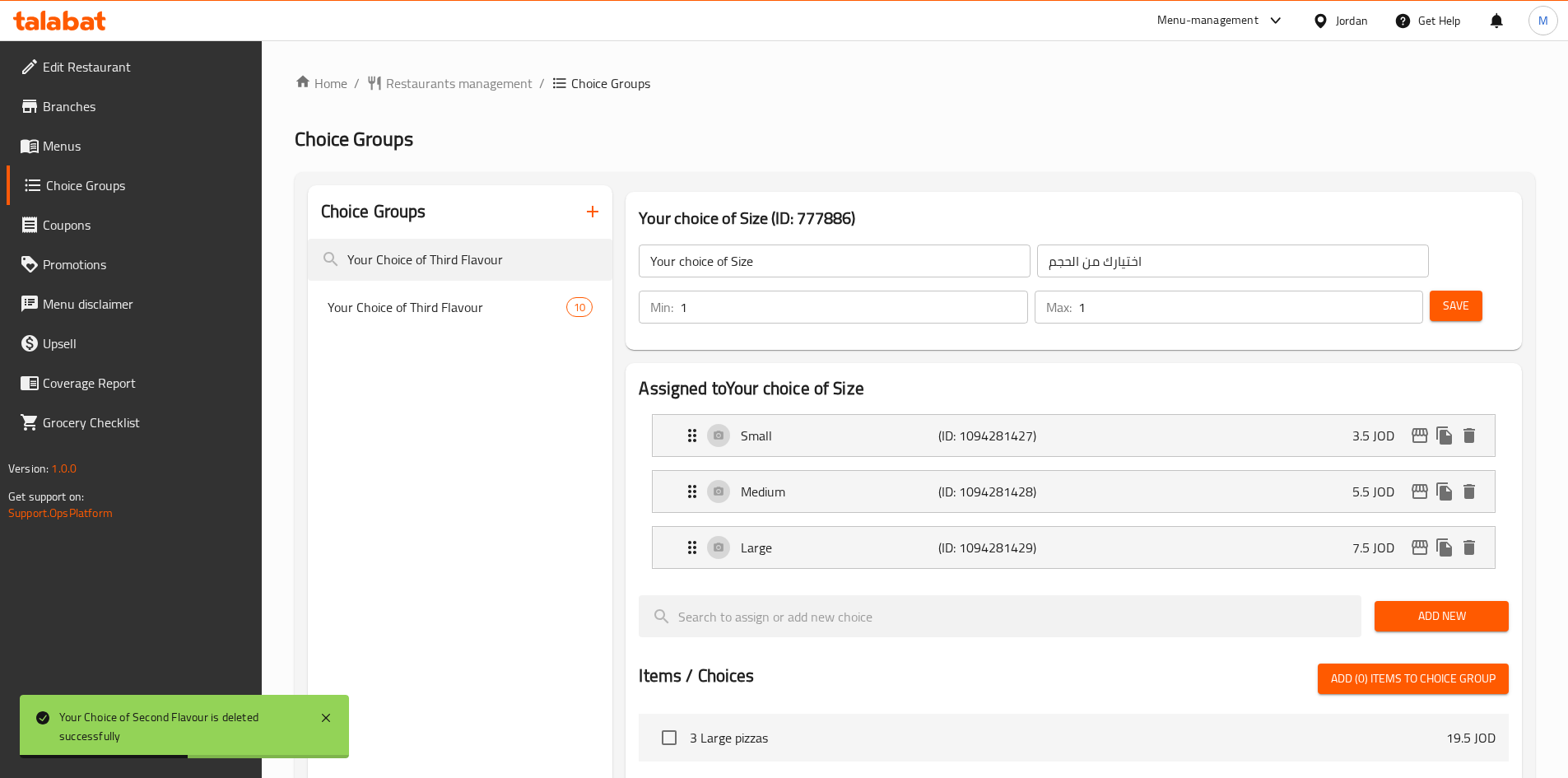
type input "Your Choice of Third Flavour"
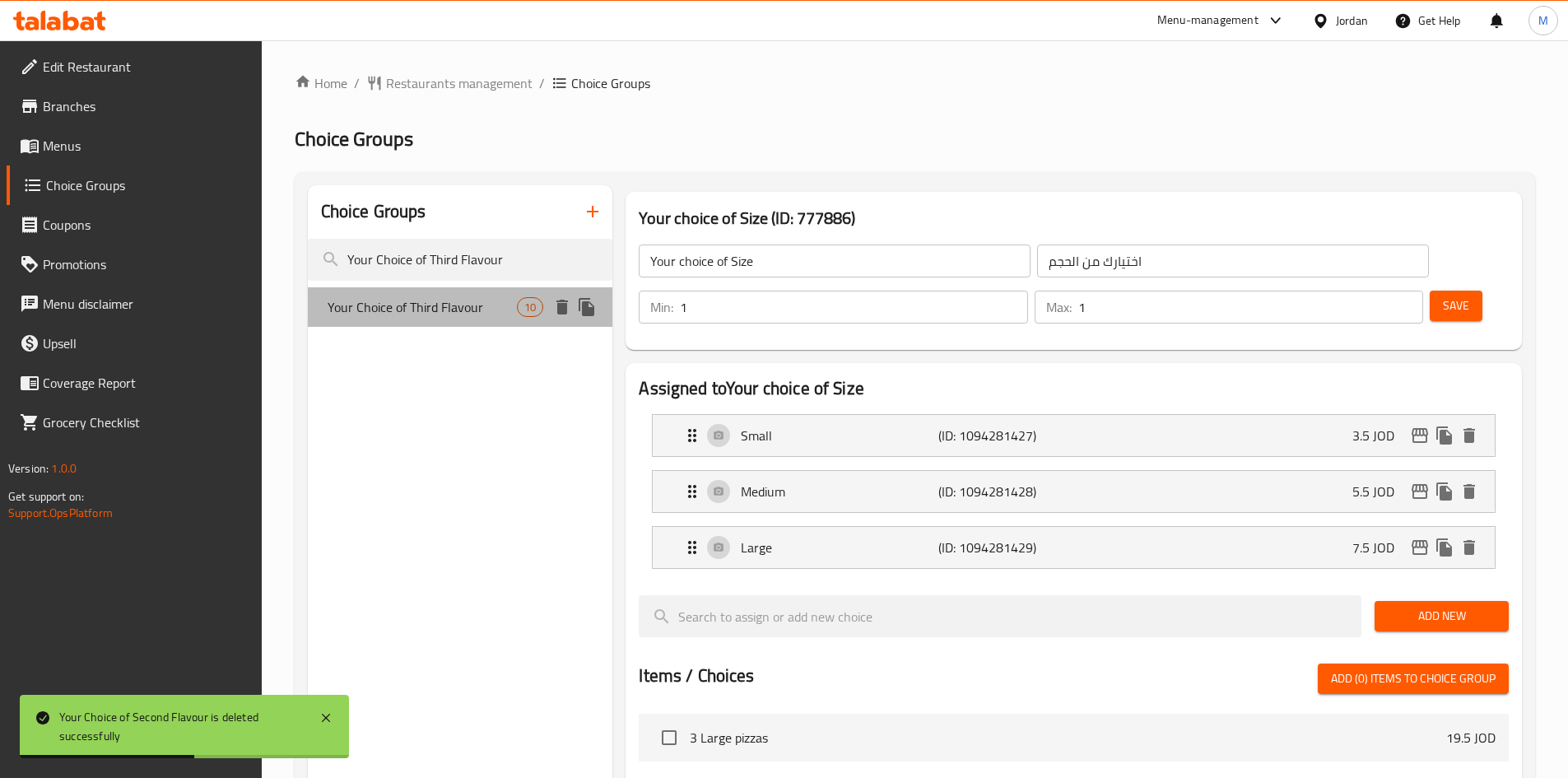
click at [479, 317] on span "Your Choice of Third Flavour" at bounding box center [422, 307] width 190 height 19
type input "Your Choice of Third Flavour"
type input "اختيارك من النكهة الثالثة"
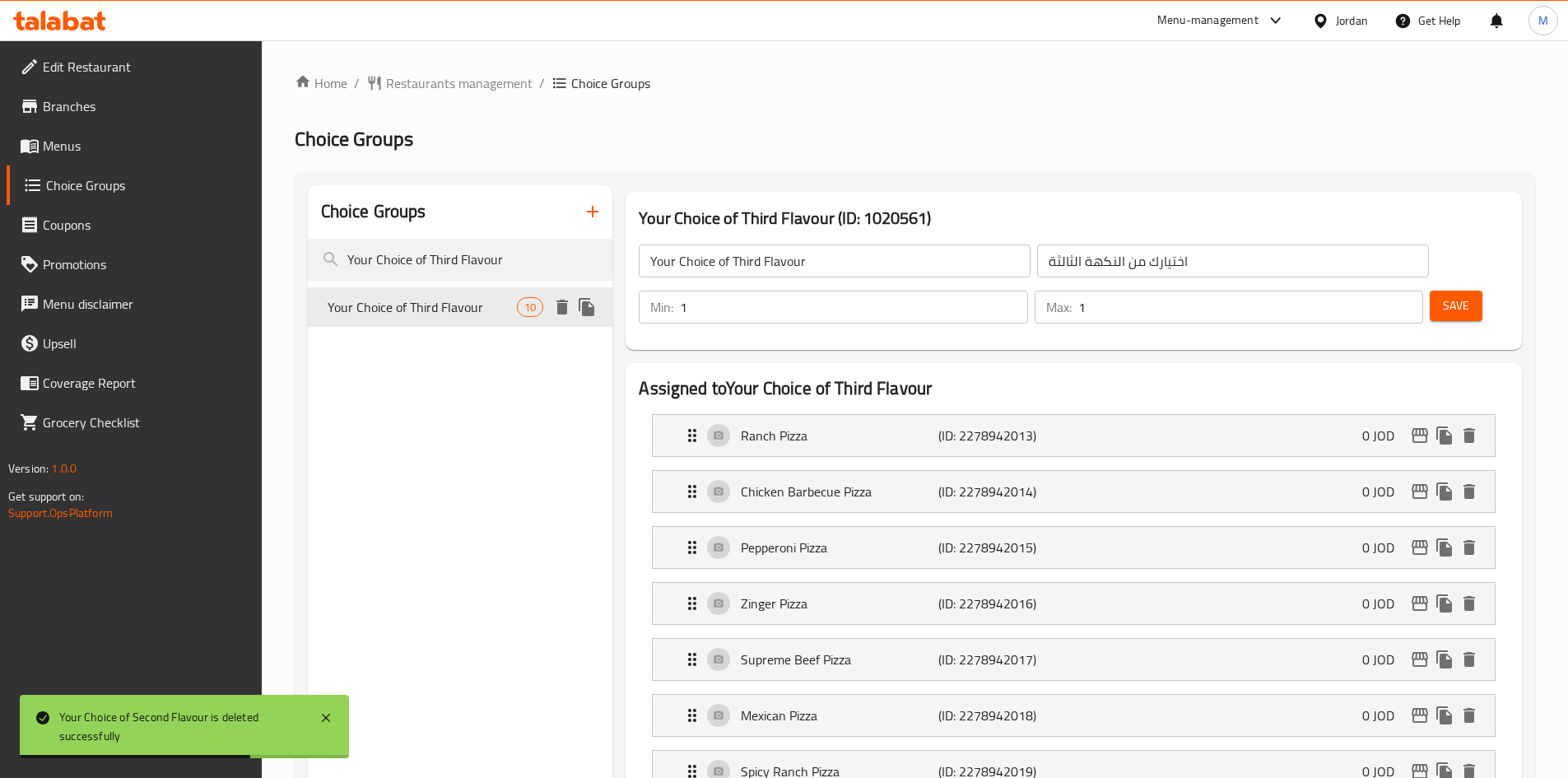
click at [564, 307] on icon "delete" at bounding box center [563, 306] width 12 height 14
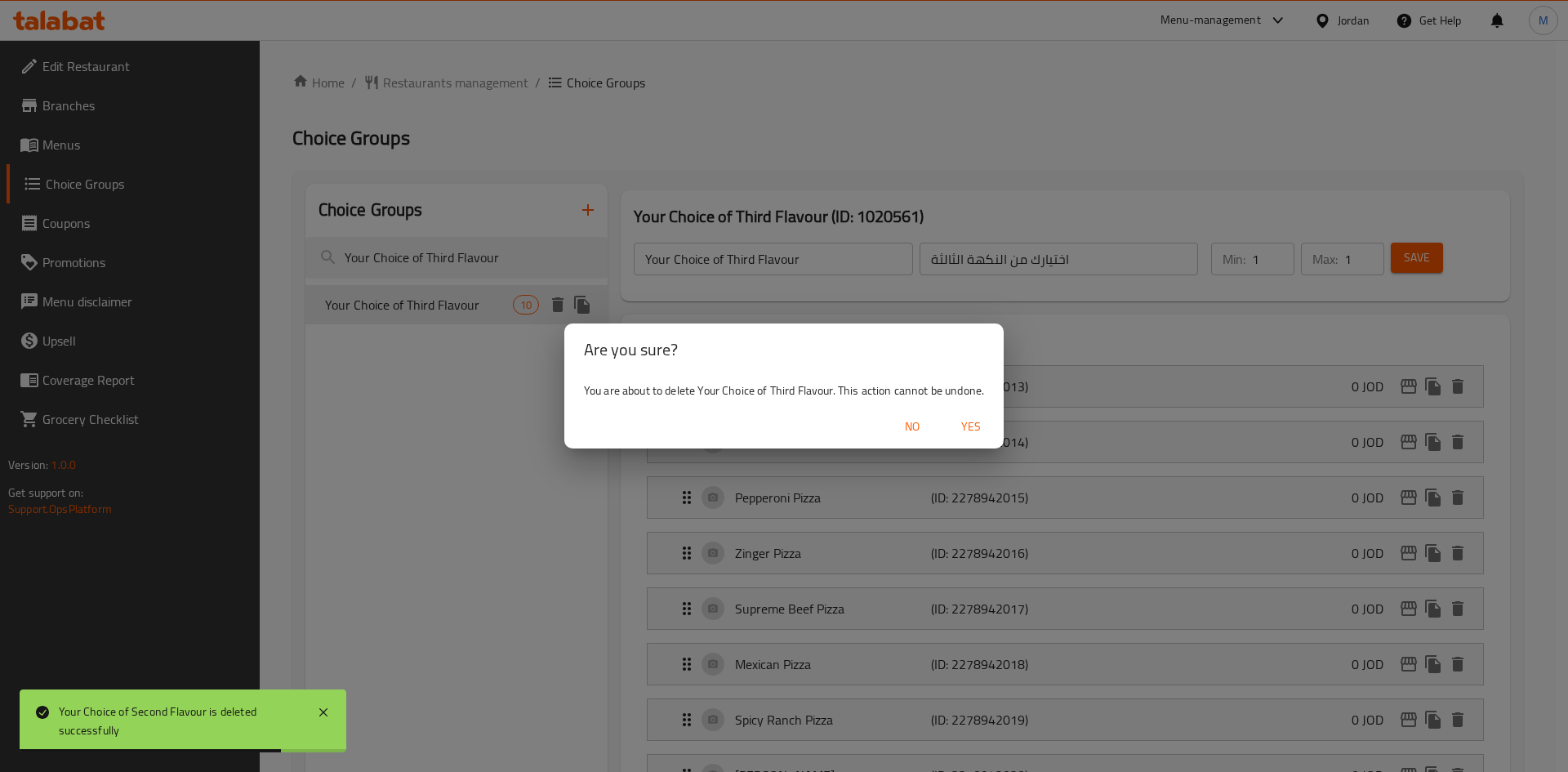
click at [972, 424] on span "Yes" at bounding box center [971, 426] width 39 height 20
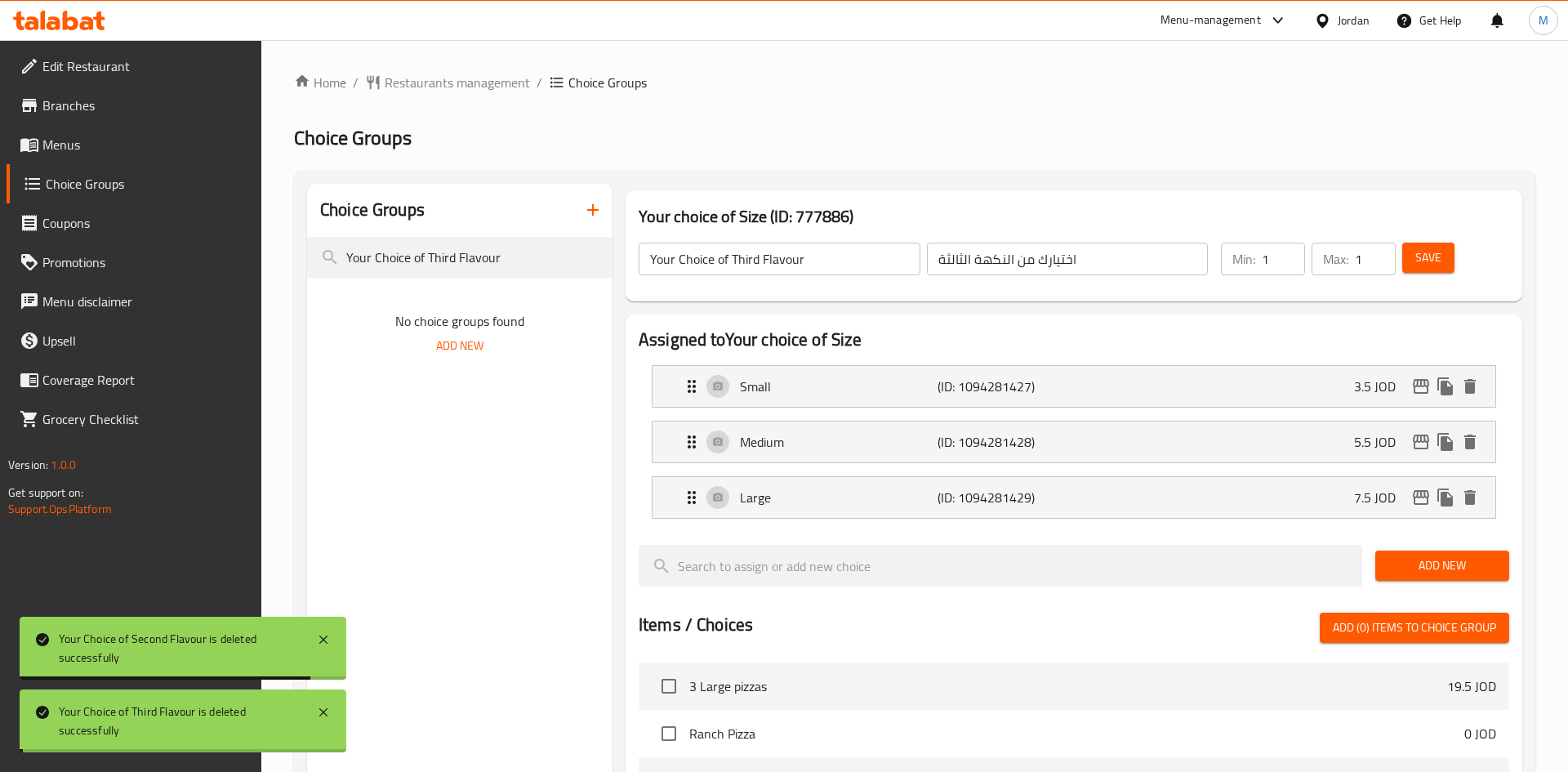
type input "Your choice of Size"
type input "اختيارك من الحجم"
